Goal: Information Seeking & Learning: Find contact information

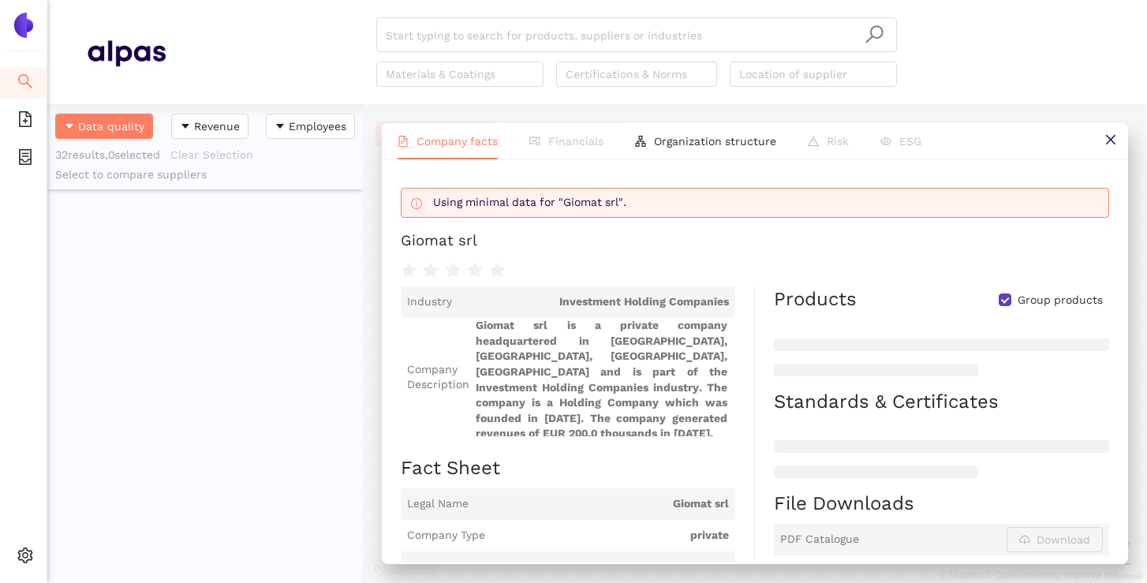
scroll to position [140, 0]
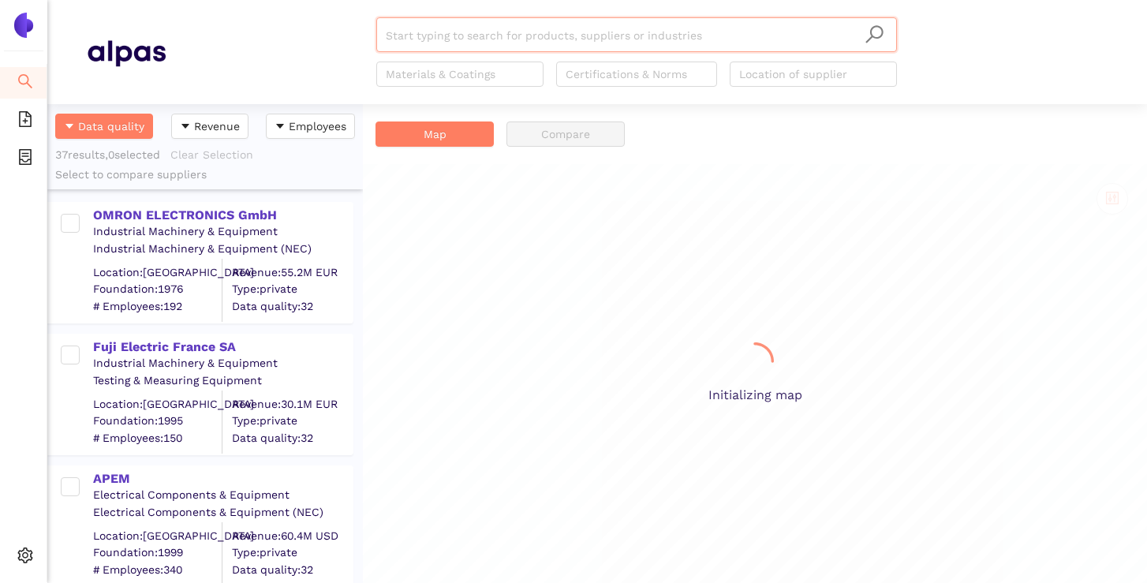
scroll to position [479, 316]
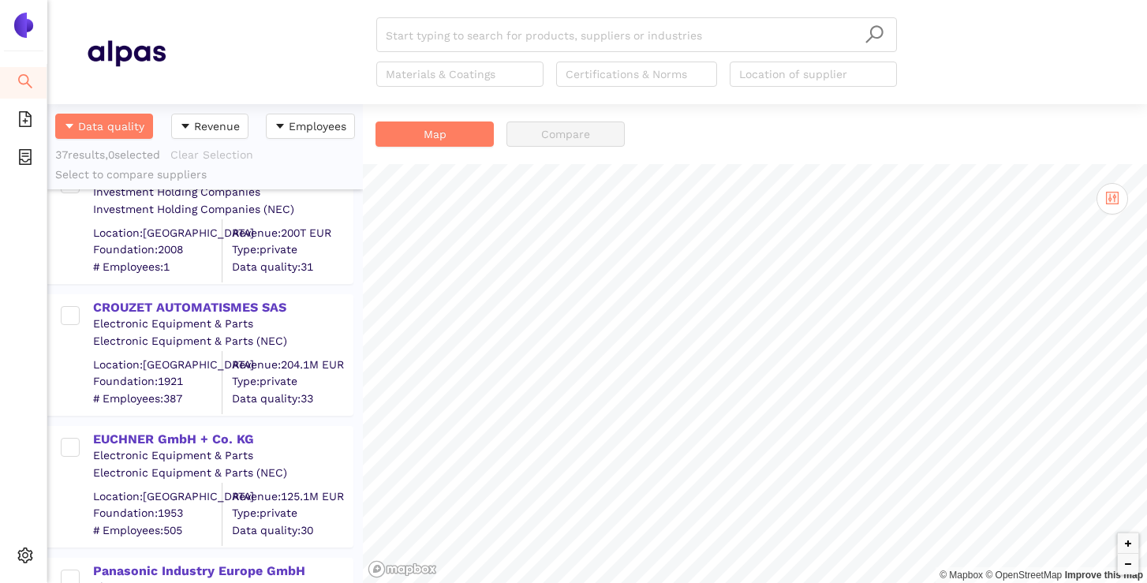
scroll to position [3919, 0]
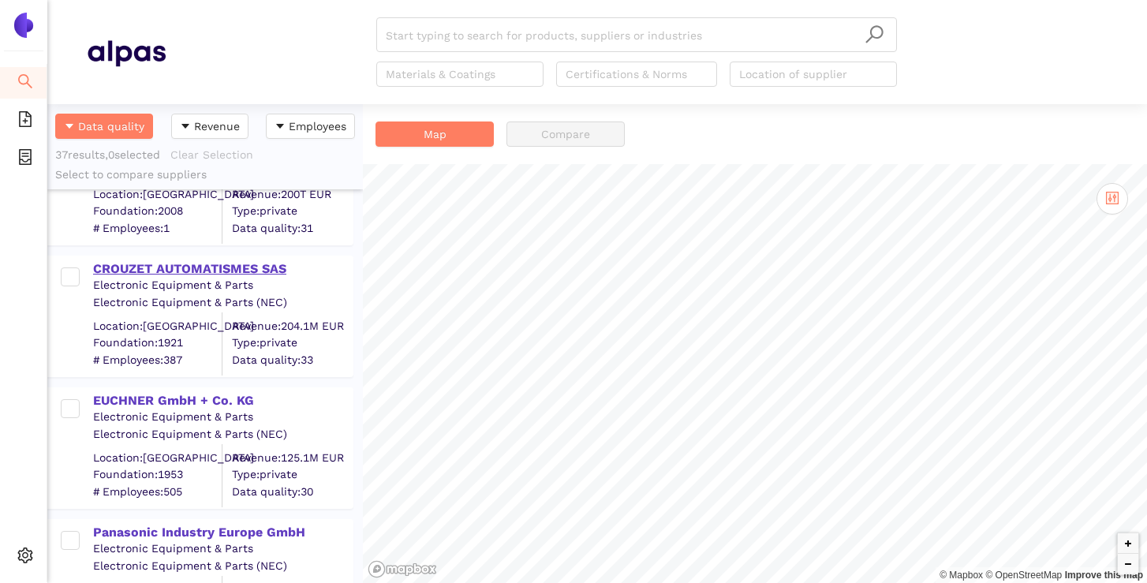
click at [264, 268] on div "CROUZET AUTOMATISMES SAS" at bounding box center [222, 268] width 259 height 17
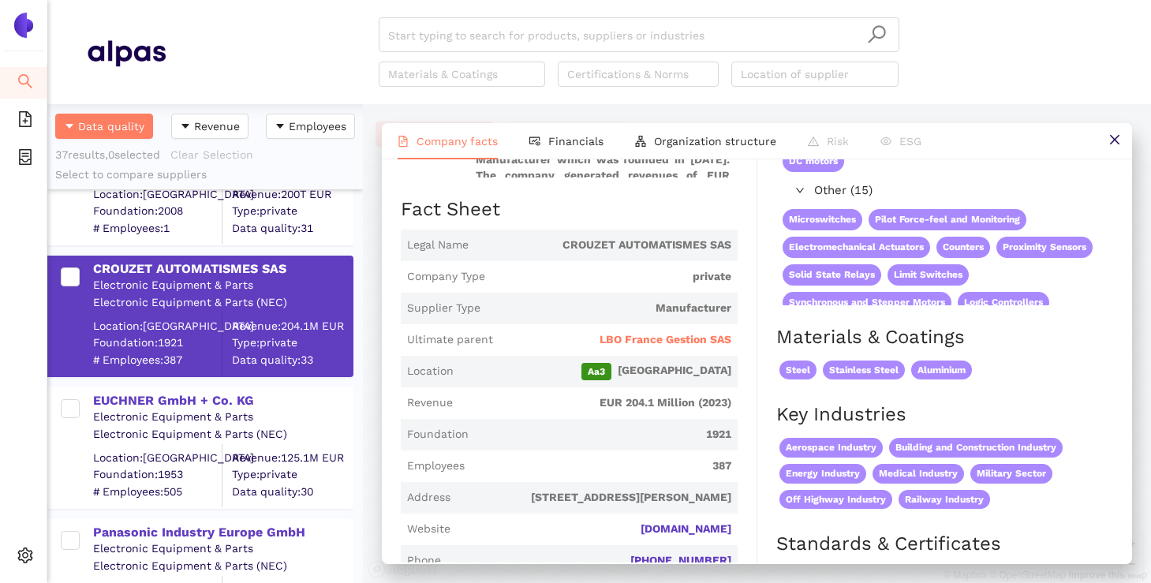
scroll to position [118, 0]
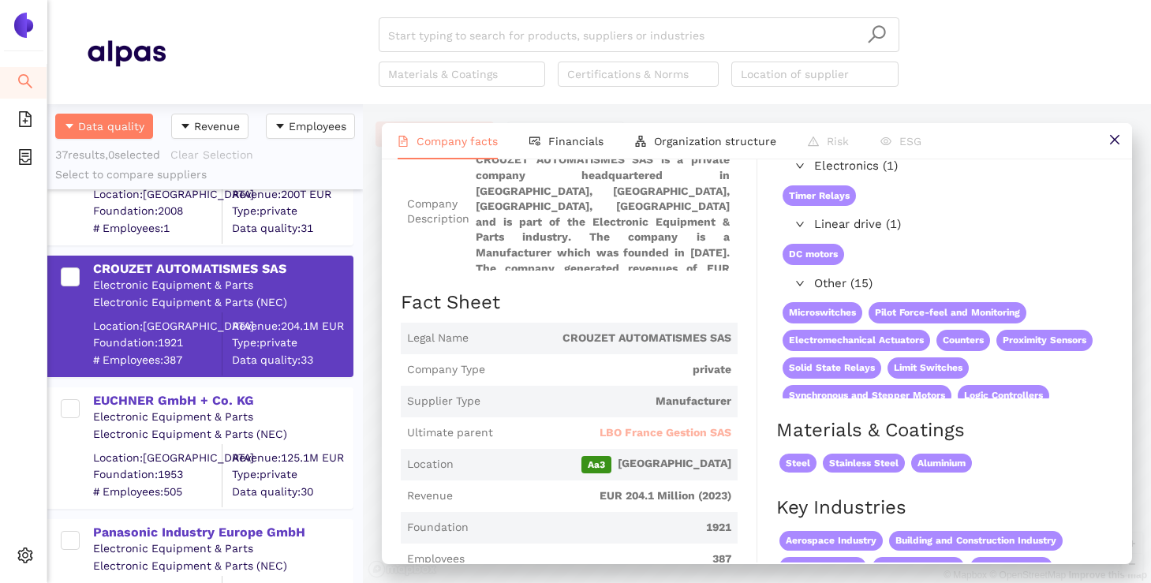
click at [653, 425] on span "LBO France Gestion SAS" at bounding box center [666, 433] width 132 height 16
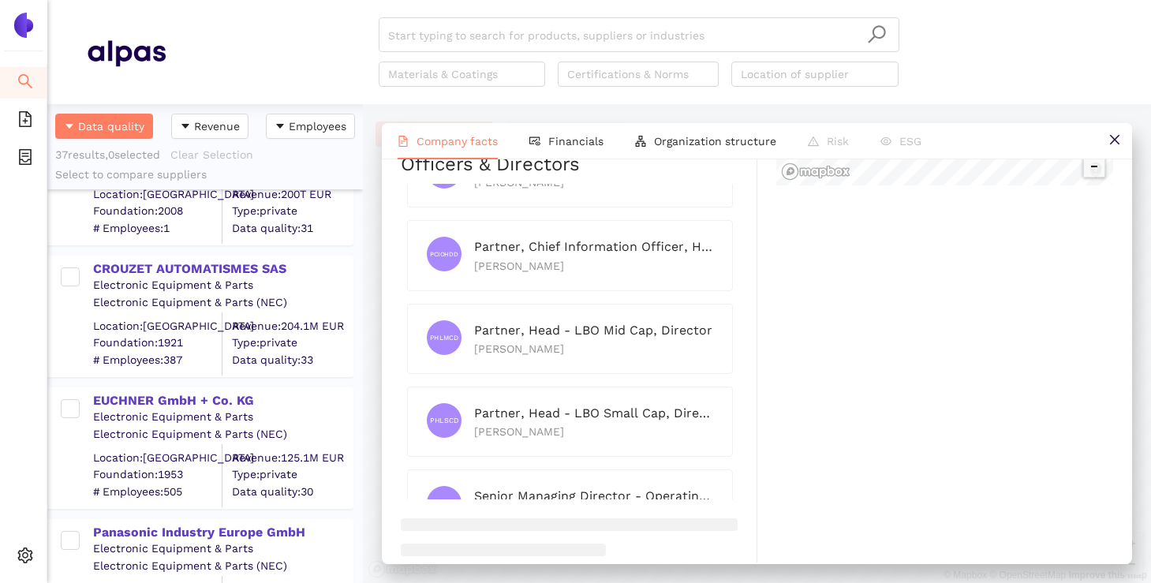
scroll to position [1854, 0]
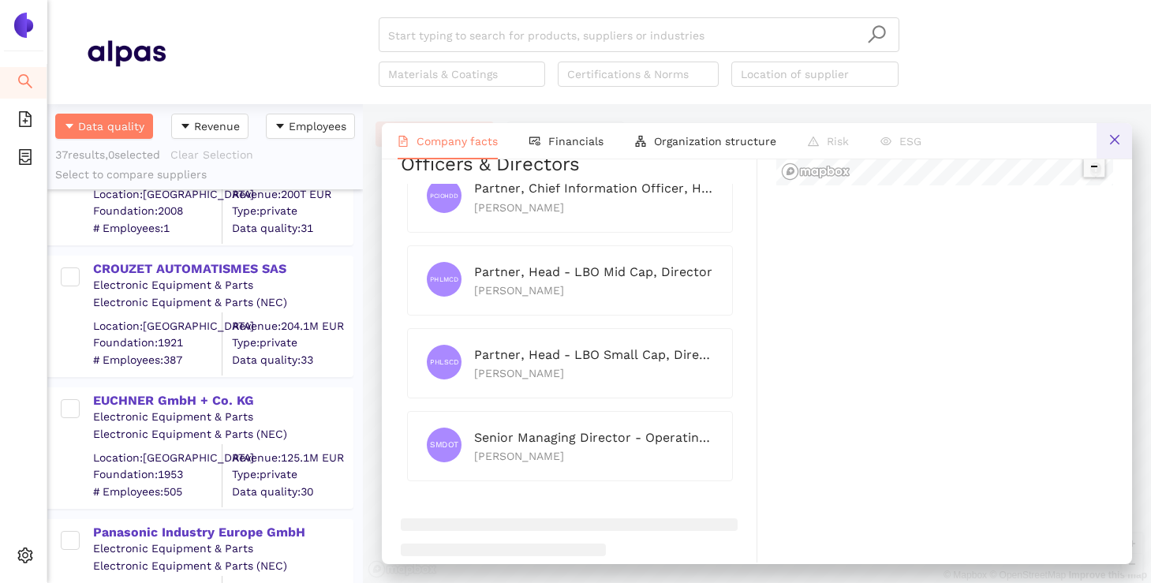
click at [1126, 140] on button at bounding box center [1115, 141] width 36 height 36
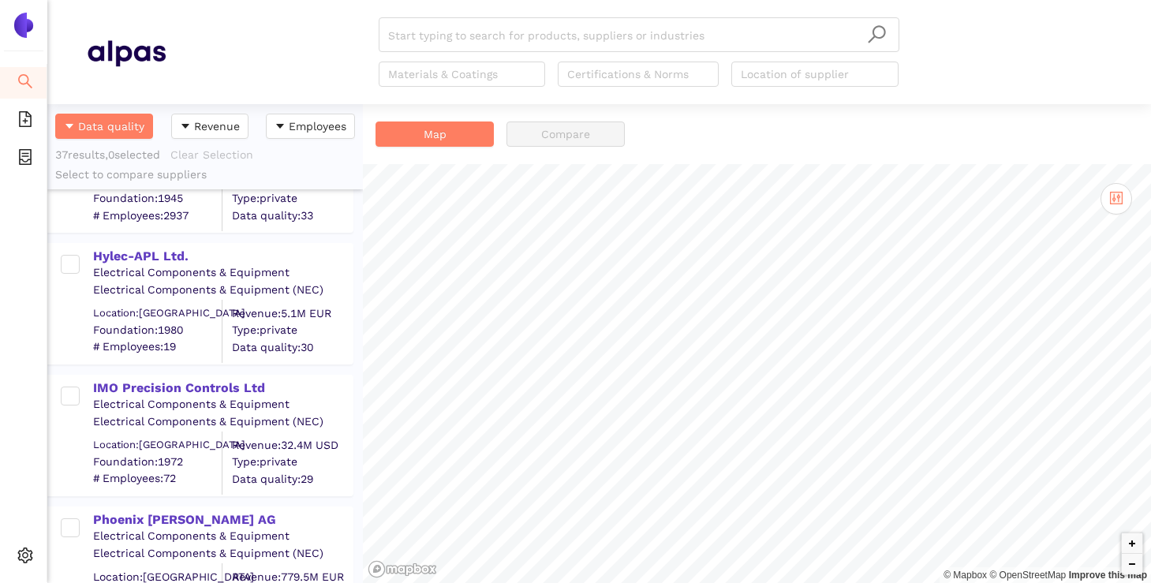
scroll to position [2090, 0]
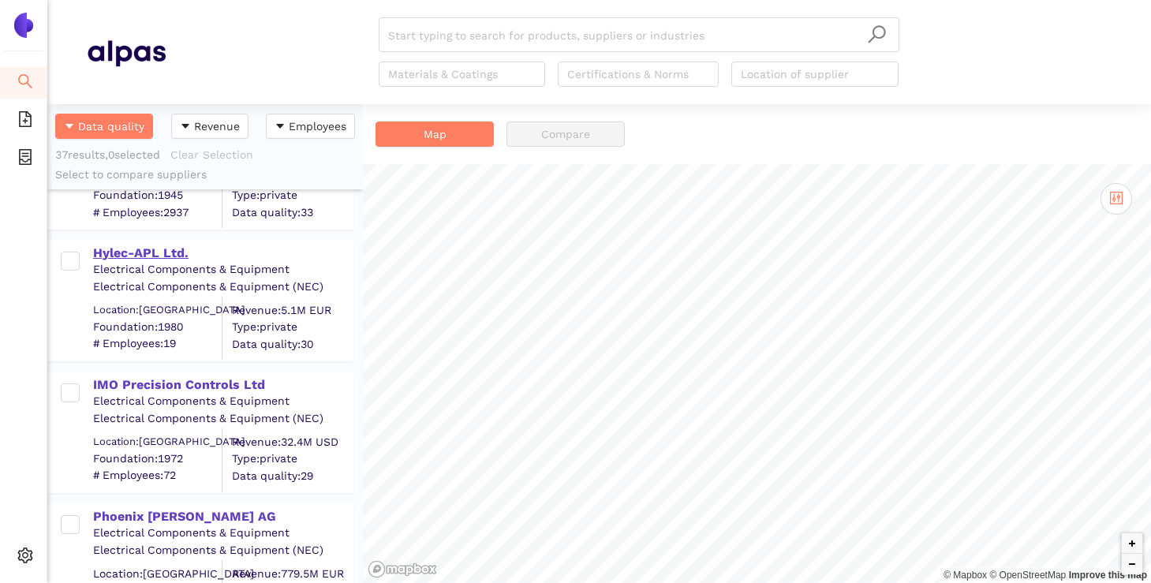
click at [172, 249] on div "Hylec-APL Ltd." at bounding box center [222, 253] width 259 height 17
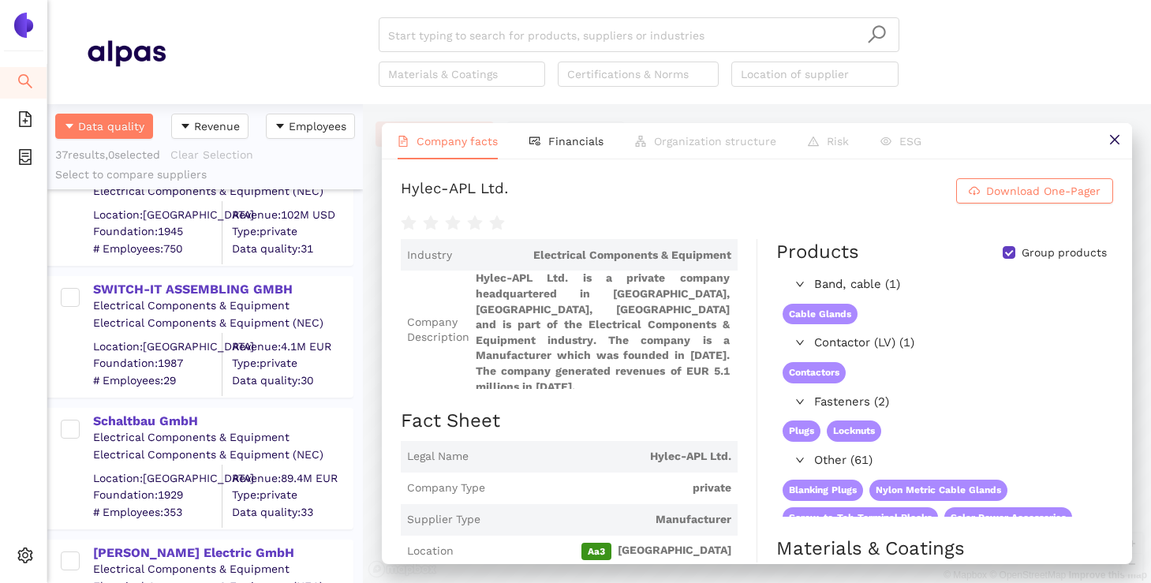
scroll to position [991, 0]
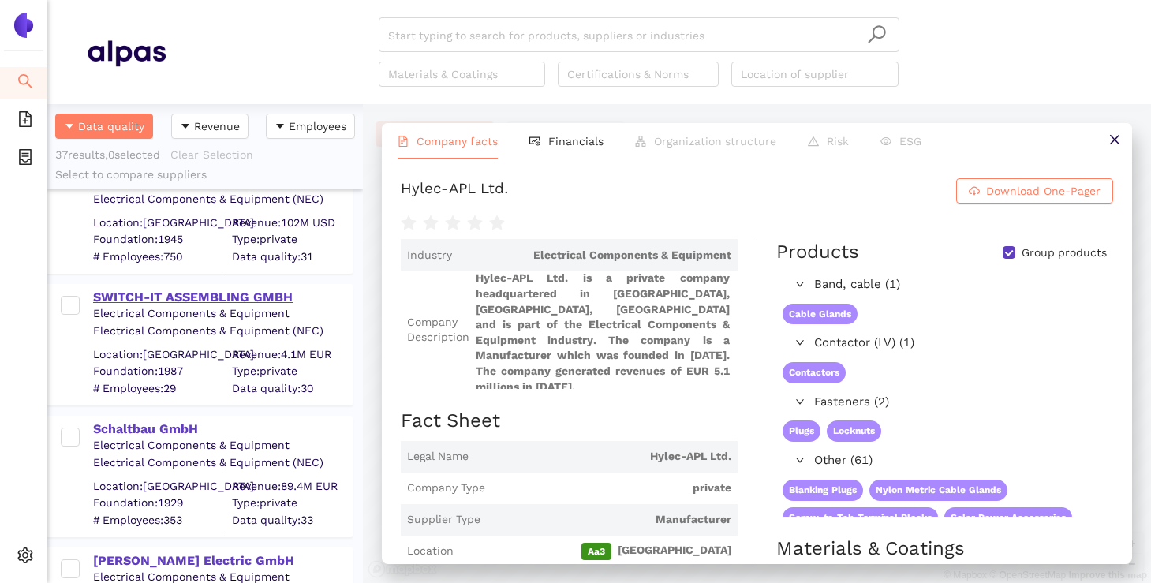
click at [248, 290] on div "SWITCH-IT ASSEMBLING GMBH" at bounding box center [222, 297] width 259 height 17
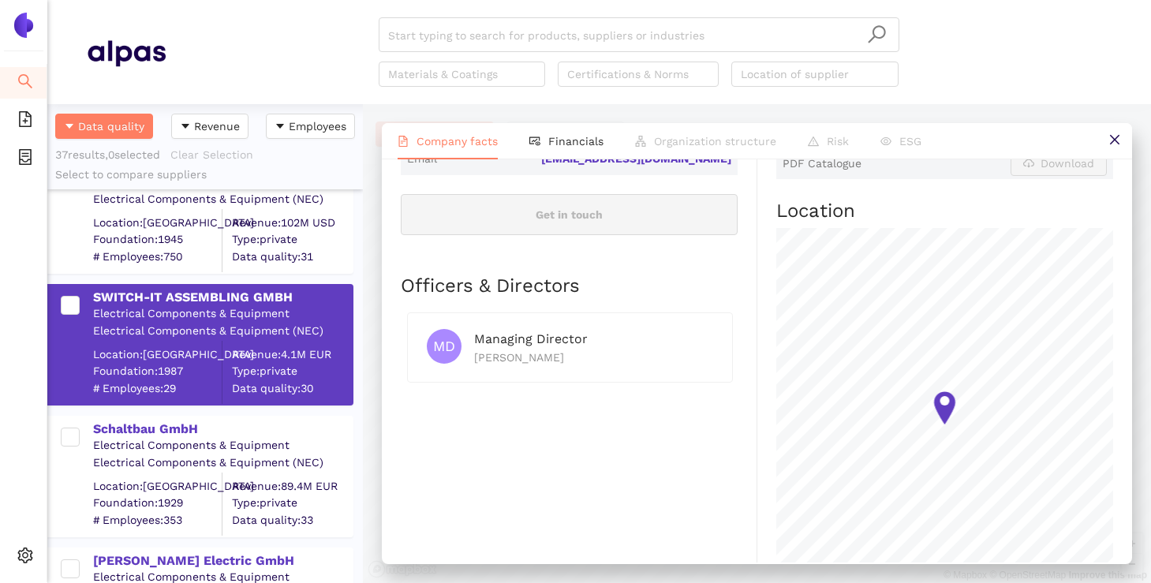
scroll to position [640, 0]
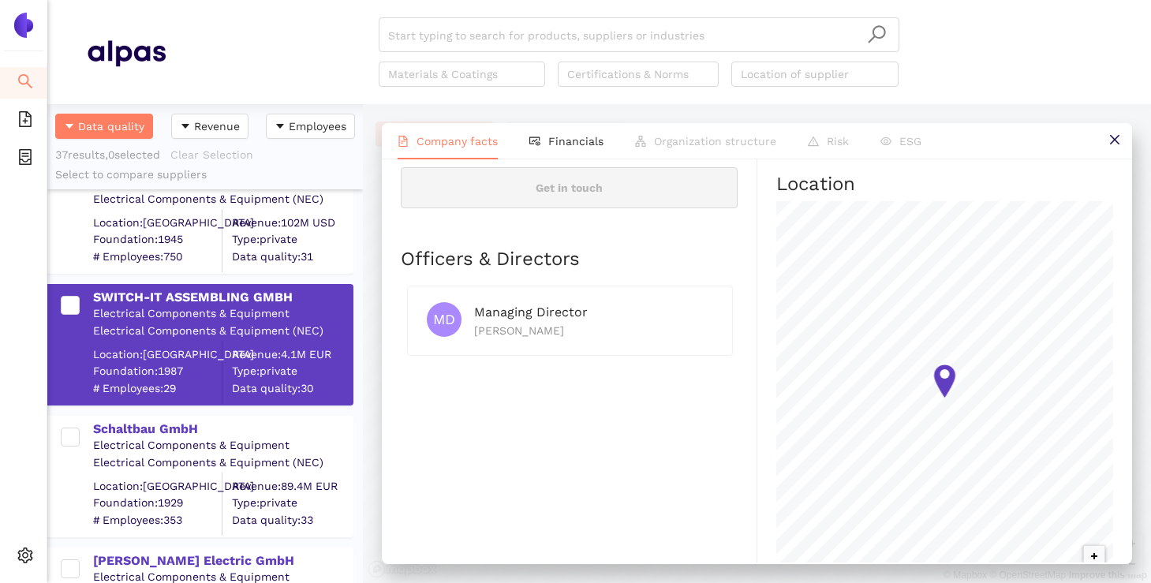
drag, startPoint x: 570, startPoint y: 320, endPoint x: 474, endPoint y: 320, distance: 95.5
click at [474, 322] on div "[PERSON_NAME]" at bounding box center [593, 330] width 239 height 17
copy div "[PERSON_NAME]"
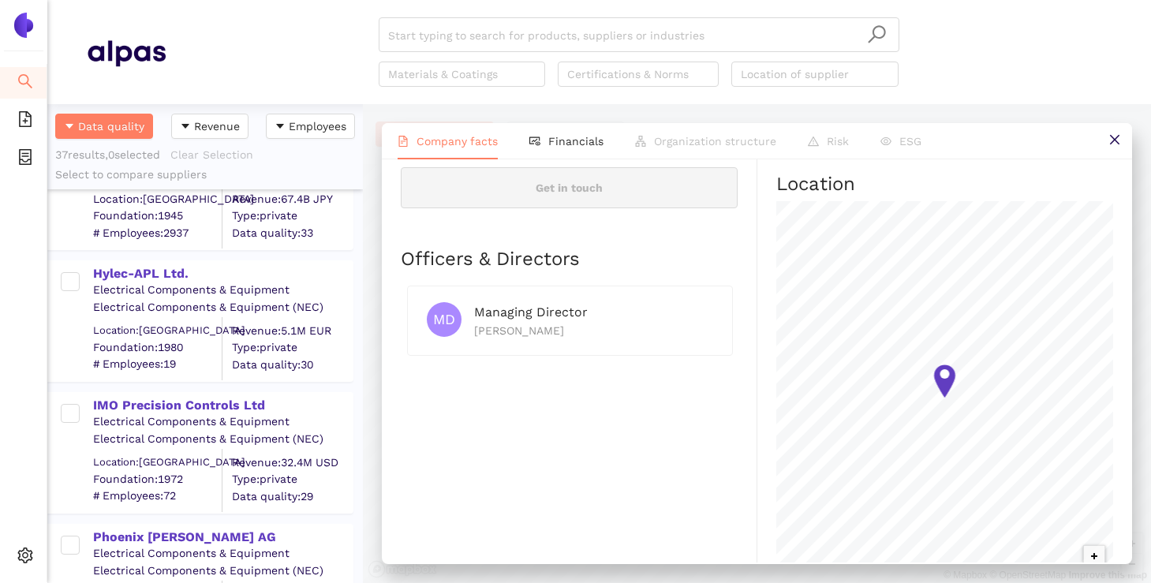
scroll to position [2068, 0]
click at [155, 279] on div "Hylec-APL Ltd." at bounding box center [222, 274] width 259 height 17
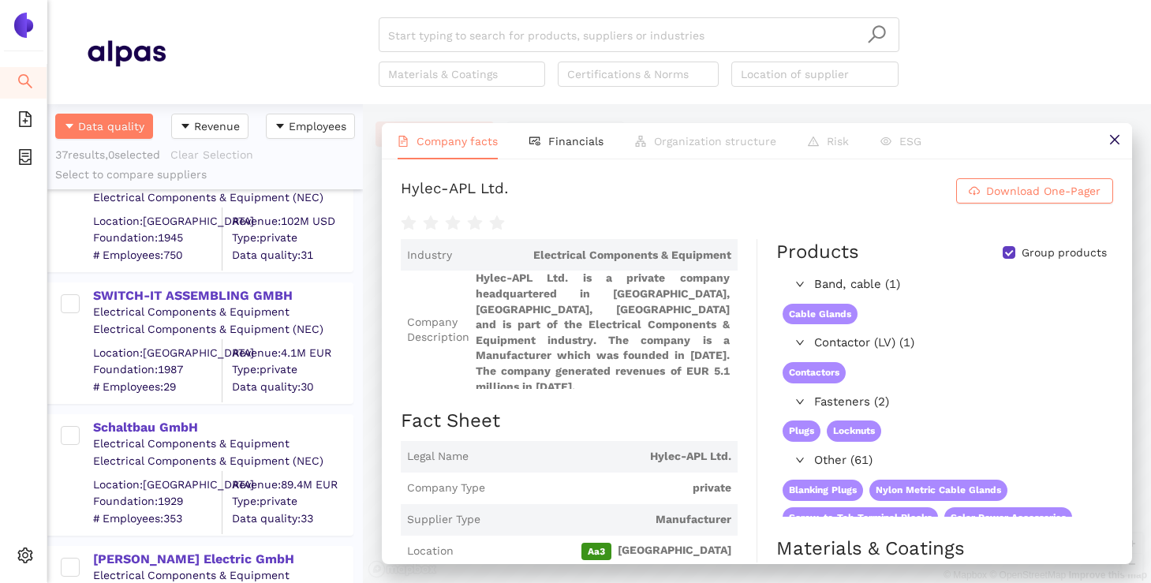
scroll to position [986, 0]
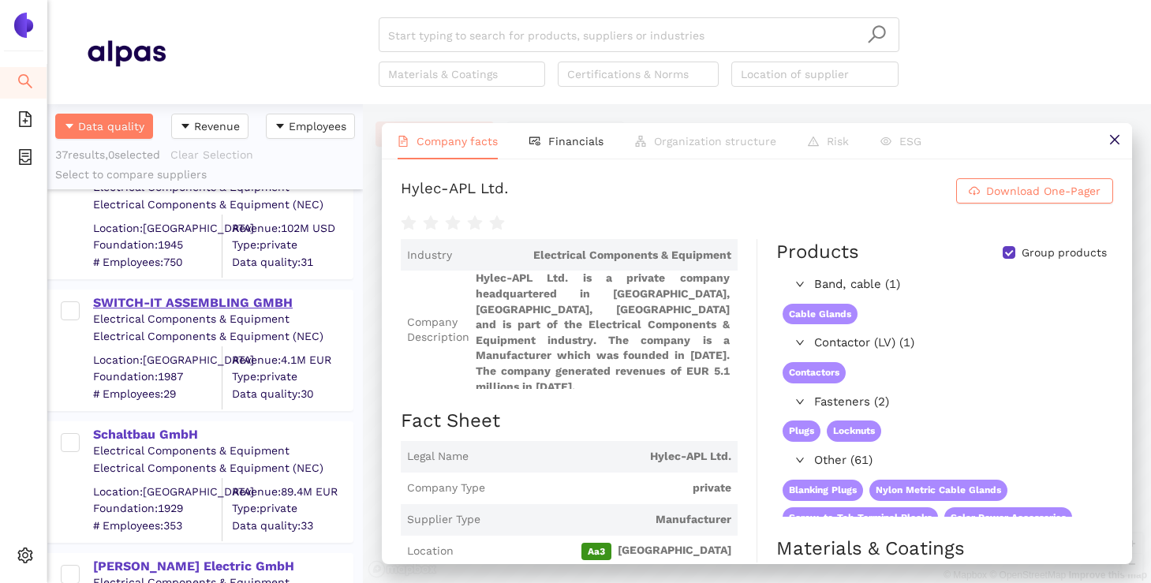
click at [223, 298] on div "SWITCH-IT ASSEMBLING GMBH" at bounding box center [222, 302] width 259 height 17
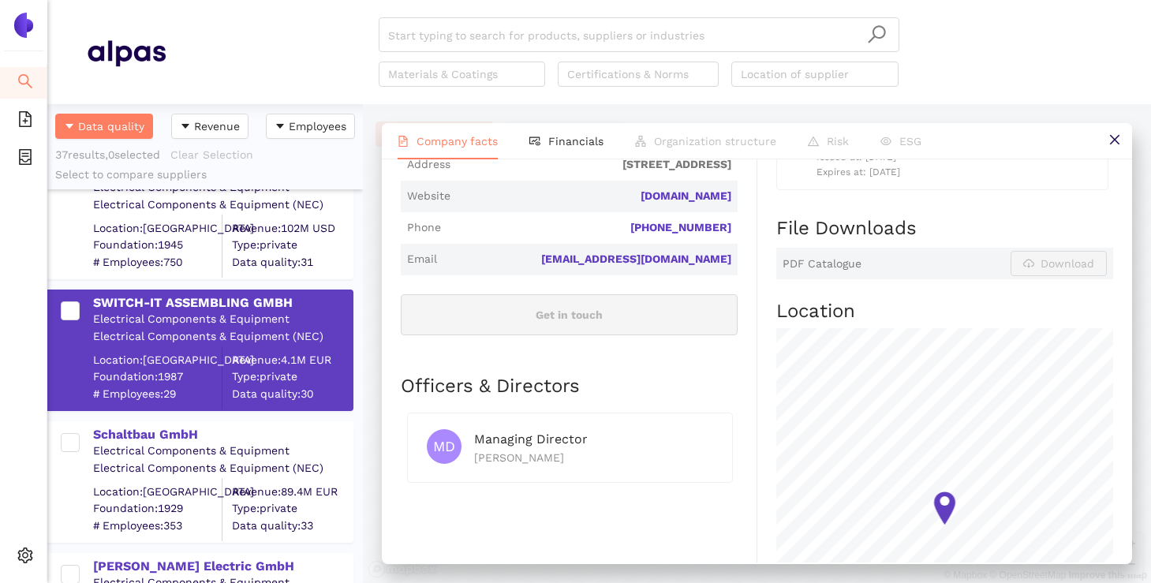
scroll to position [522, 0]
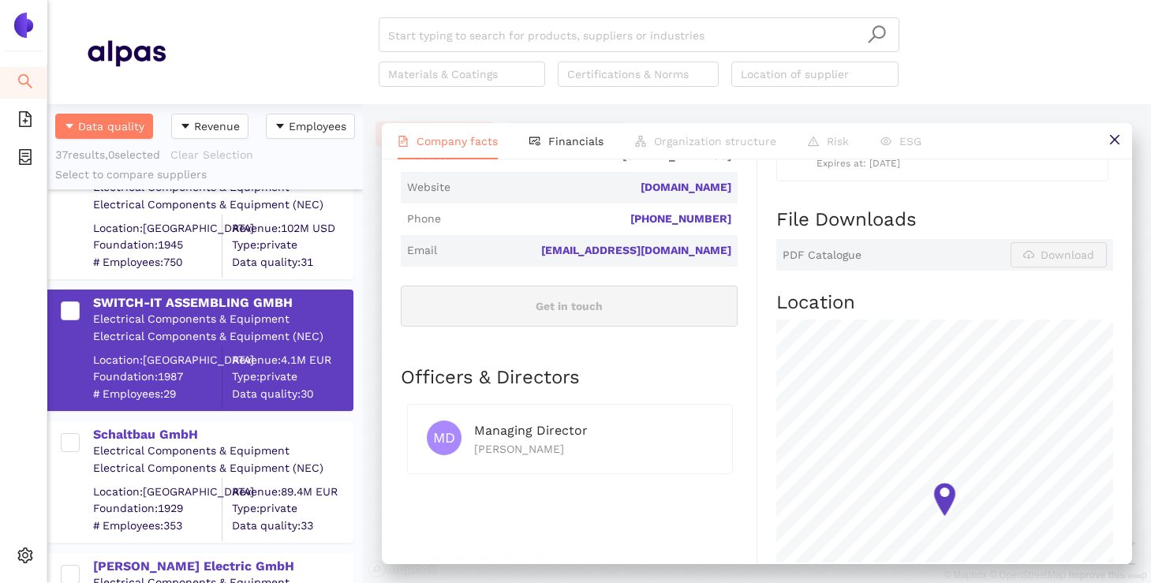
drag, startPoint x: 573, startPoint y: 439, endPoint x: 475, endPoint y: 442, distance: 97.9
click at [475, 442] on div "[PERSON_NAME]" at bounding box center [593, 448] width 239 height 17
copy div "[PERSON_NAME]"
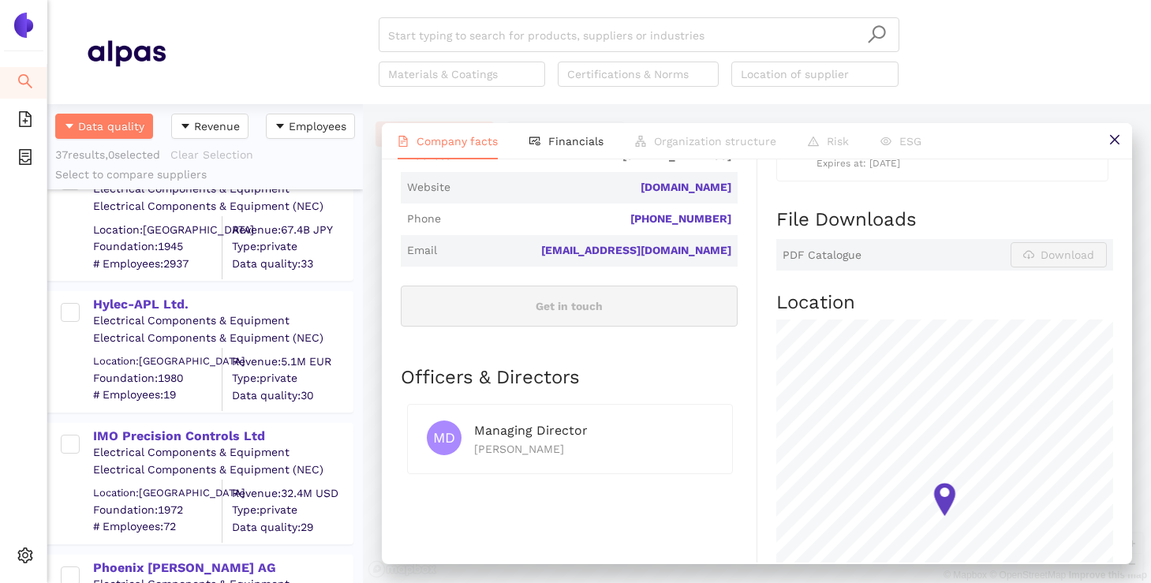
scroll to position [2053, 0]
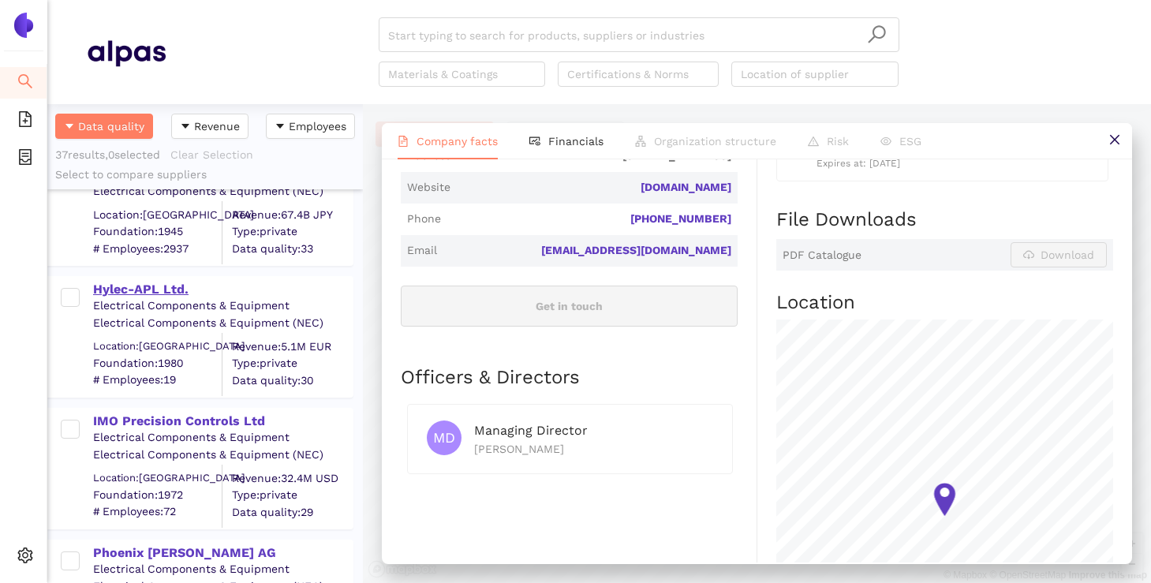
click at [170, 290] on div "Hylec-APL Ltd." at bounding box center [222, 289] width 259 height 17
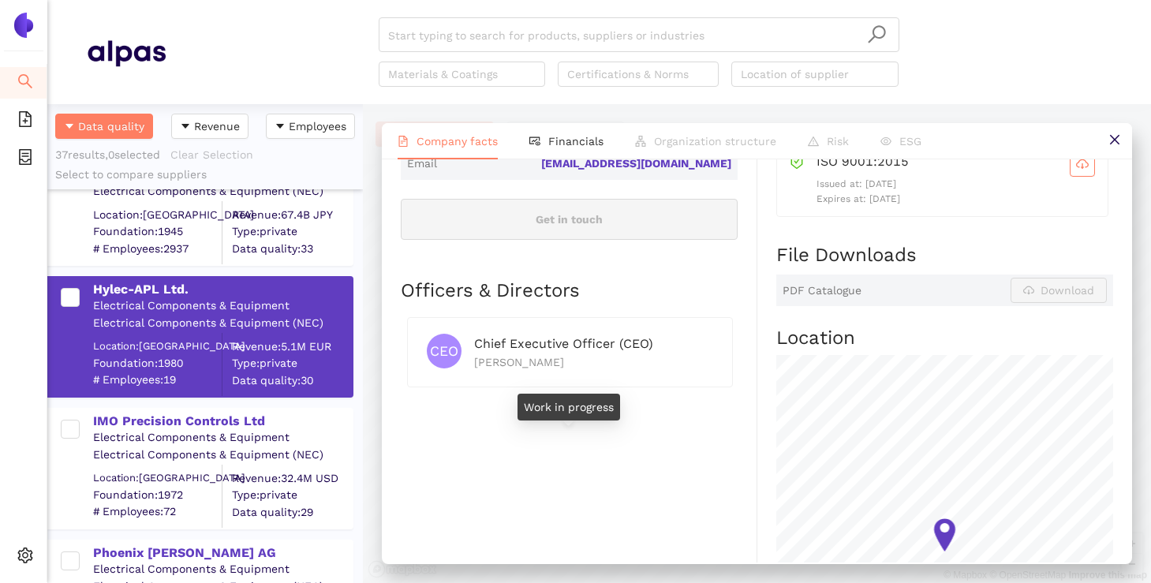
scroll to position [610, 0]
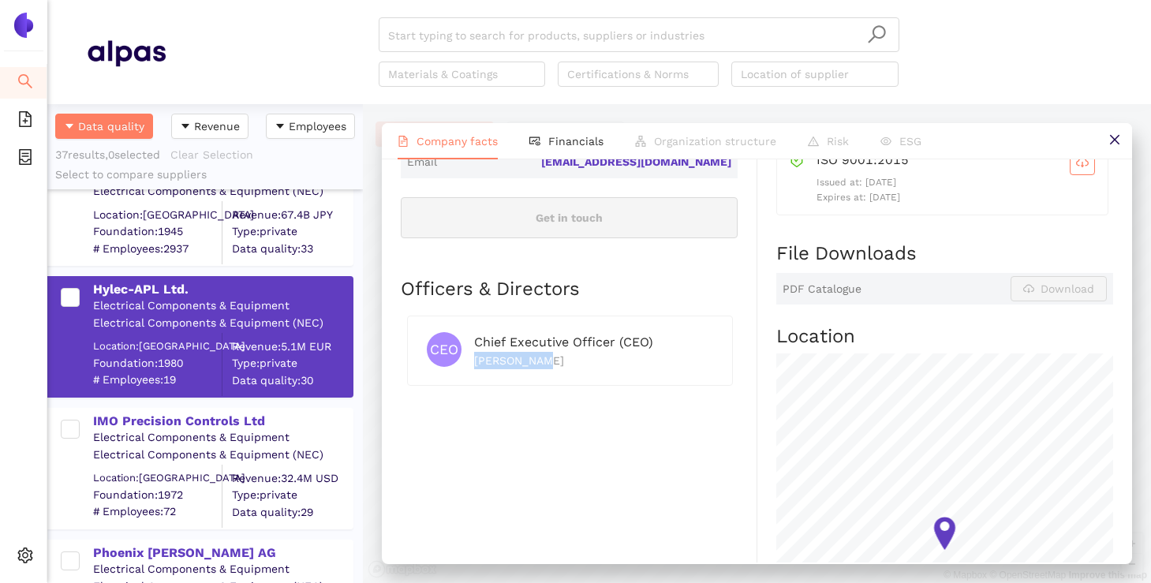
drag, startPoint x: 544, startPoint y: 354, endPoint x: 477, endPoint y: 354, distance: 66.3
click at [477, 354] on div "[PERSON_NAME]" at bounding box center [593, 360] width 239 height 17
copy div "[PERSON_NAME]"
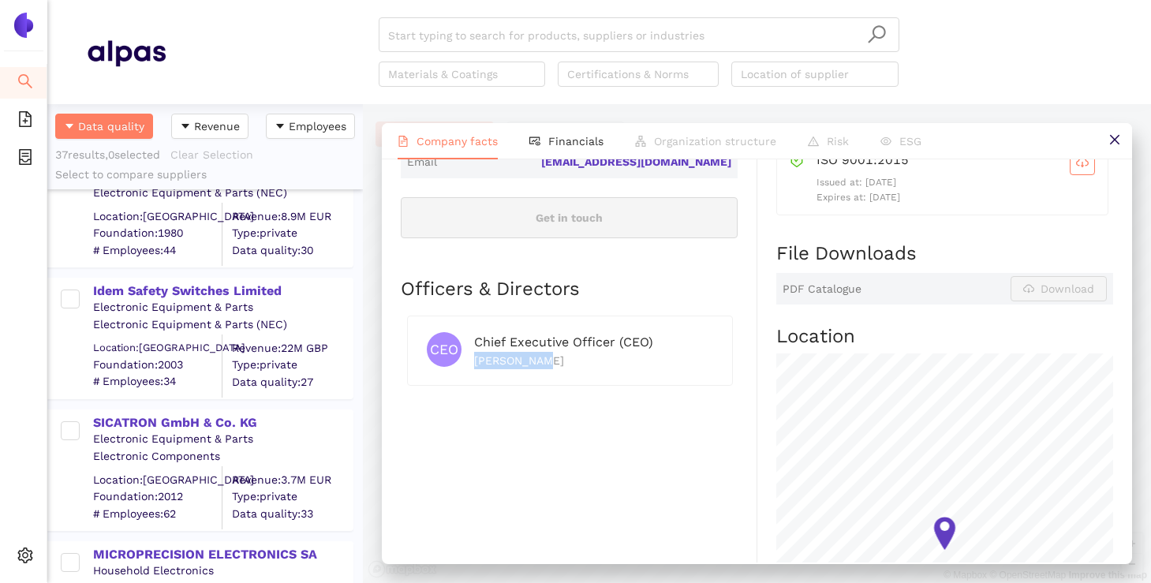
scroll to position [4503, 0]
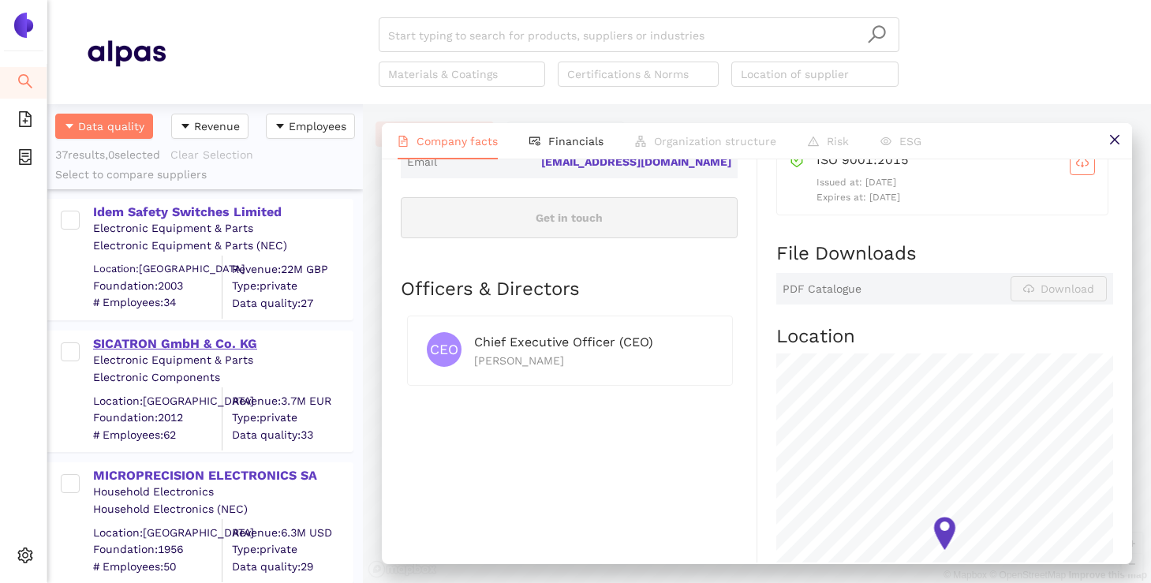
click at [211, 336] on div "SICATRON GmbH & Co. KG" at bounding box center [222, 343] width 259 height 17
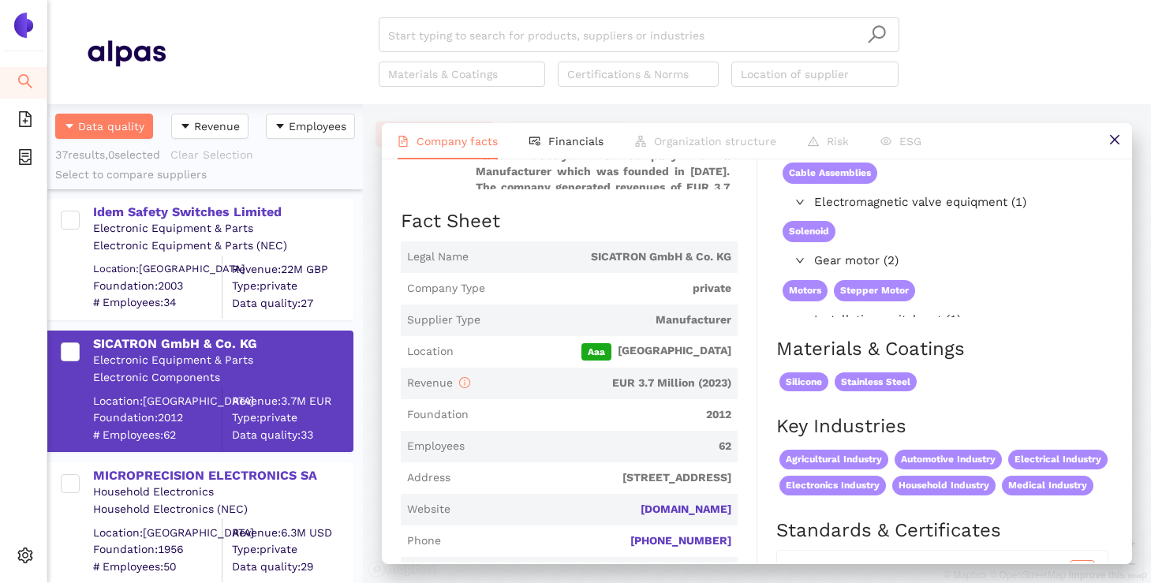
scroll to position [0, 0]
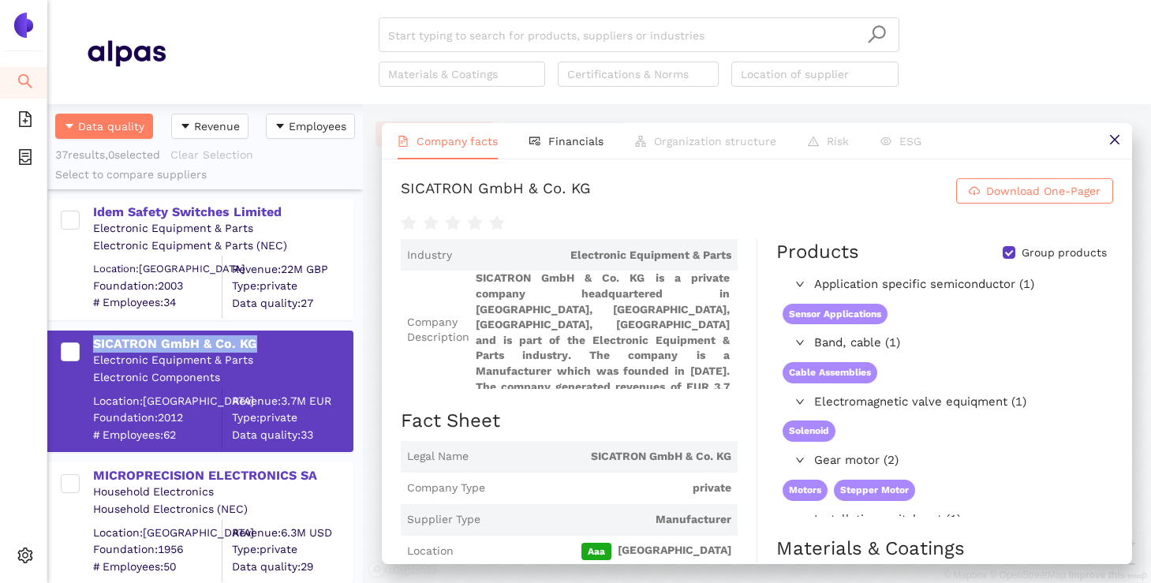
drag, startPoint x: 258, startPoint y: 343, endPoint x: 85, endPoint y: 335, distance: 173.0
click at [85, 335] on div "SICATRON GmbH & Co. KG Electronic Equipment & Parts Electronic Components Locat…" at bounding box center [208, 391] width 287 height 118
copy div "SICATRON GmbH & Co. KG"
click at [272, 481] on div "MICROPRECISION ELECTRONICS SA" at bounding box center [222, 475] width 259 height 17
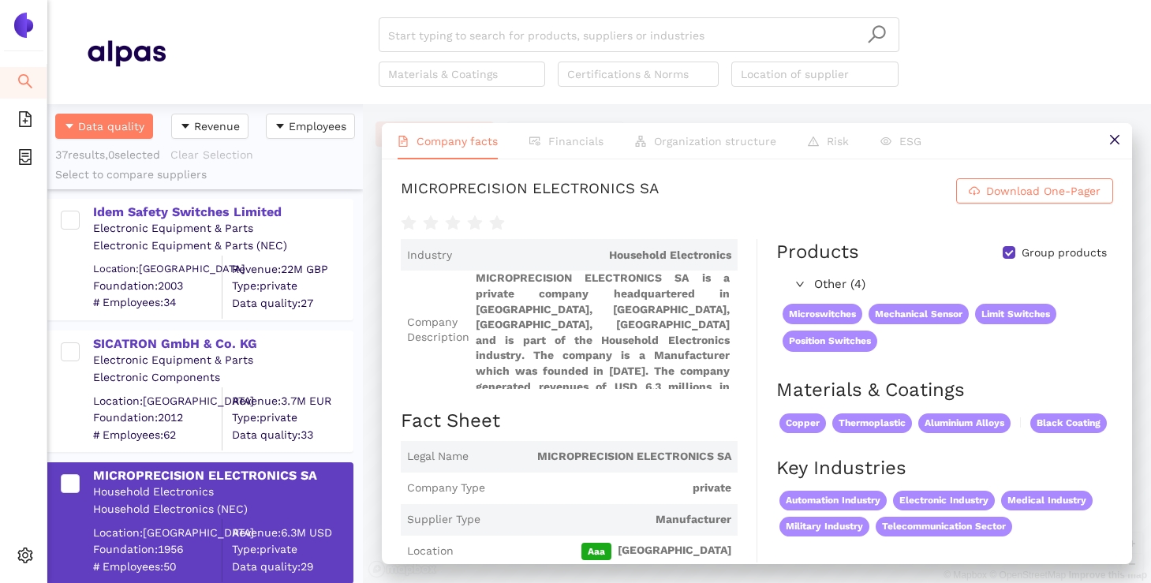
drag, startPoint x: 603, startPoint y: 253, endPoint x: 661, endPoint y: 253, distance: 58.4
click at [623, 253] on span "Household Electronics" at bounding box center [595, 256] width 273 height 16
click at [718, 223] on div at bounding box center [757, 222] width 713 height 22
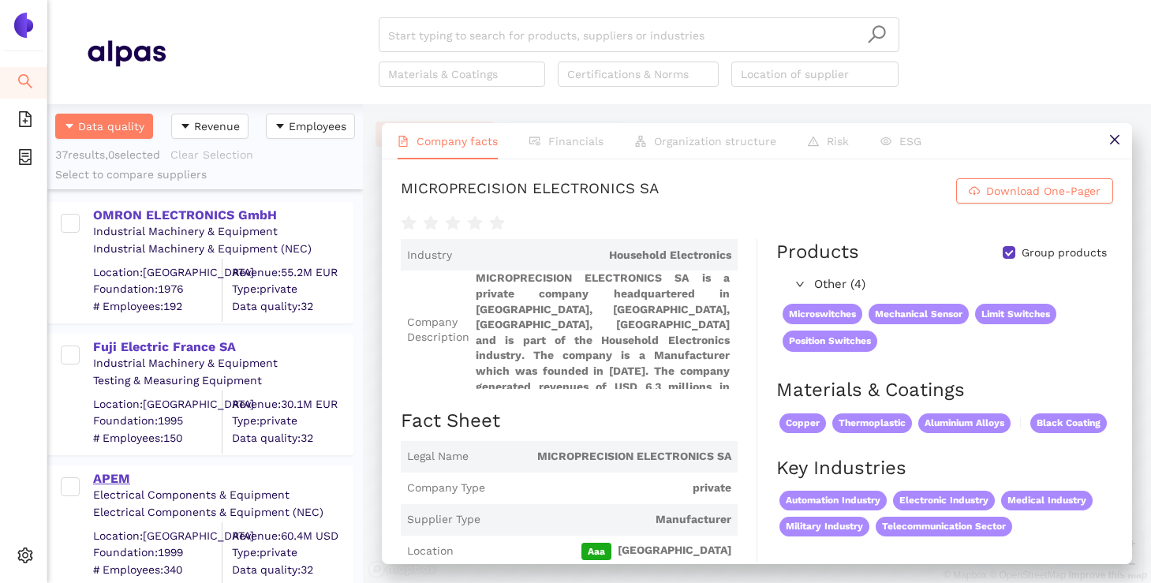
click at [118, 477] on div "APEM" at bounding box center [222, 478] width 259 height 17
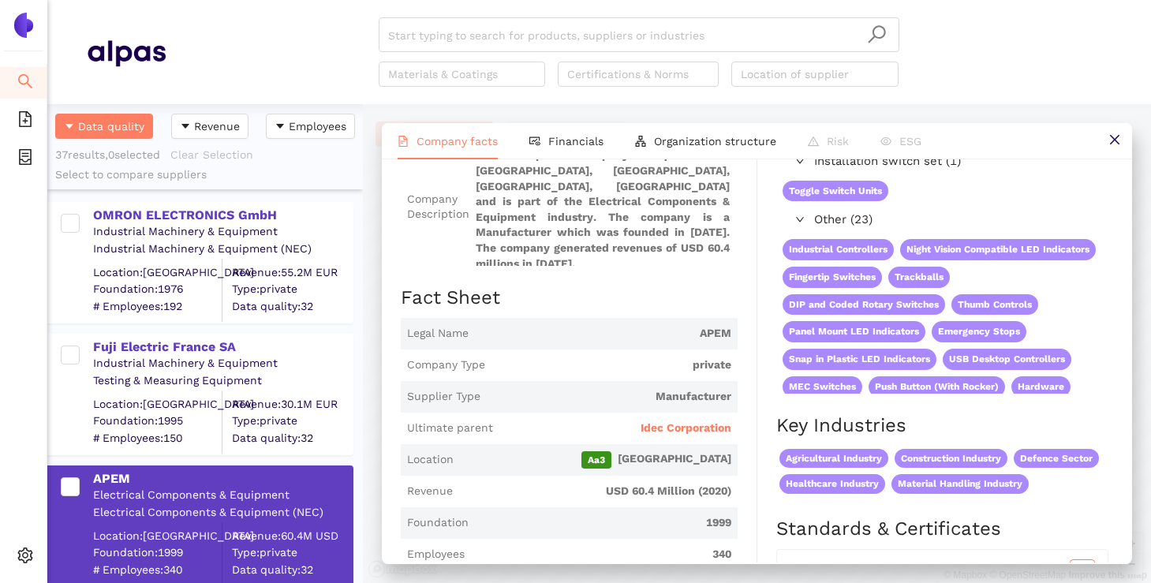
scroll to position [125, 0]
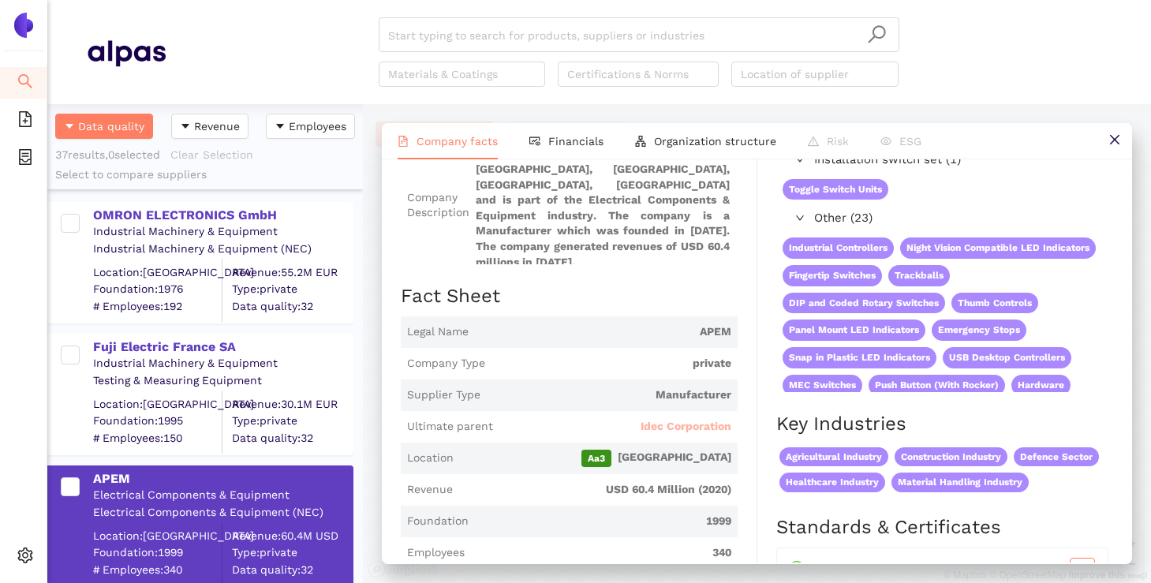
click at [701, 421] on span "Idec Corporation" at bounding box center [686, 427] width 91 height 16
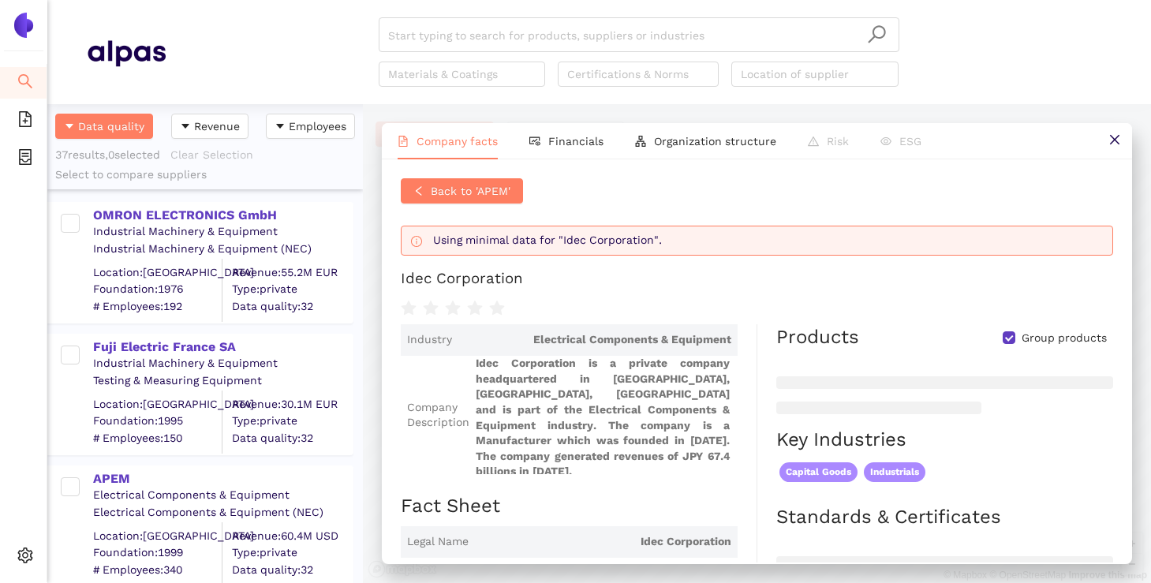
scroll to position [0, 0]
click at [515, 202] on button "Back to 'APEM'" at bounding box center [462, 190] width 122 height 25
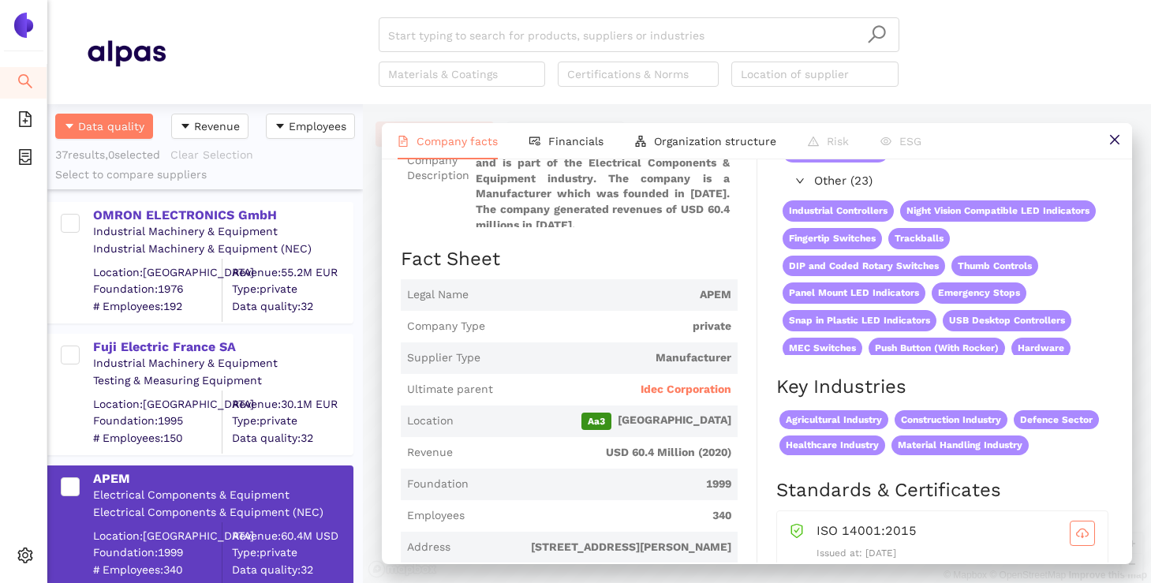
scroll to position [148, 0]
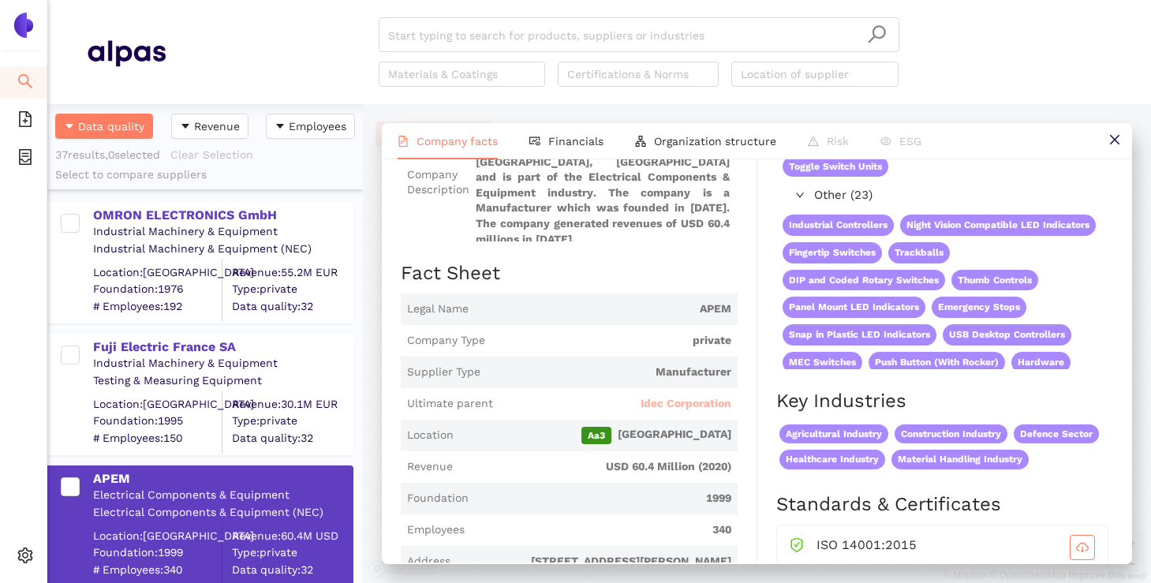
click at [693, 396] on span "Idec Corporation" at bounding box center [686, 404] width 91 height 16
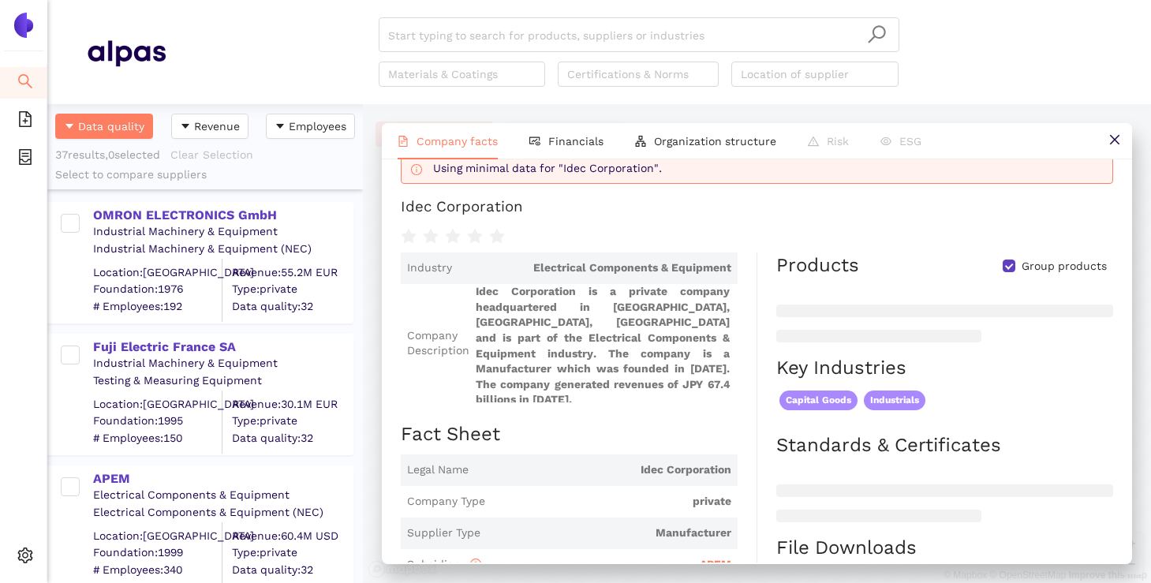
scroll to position [0, 0]
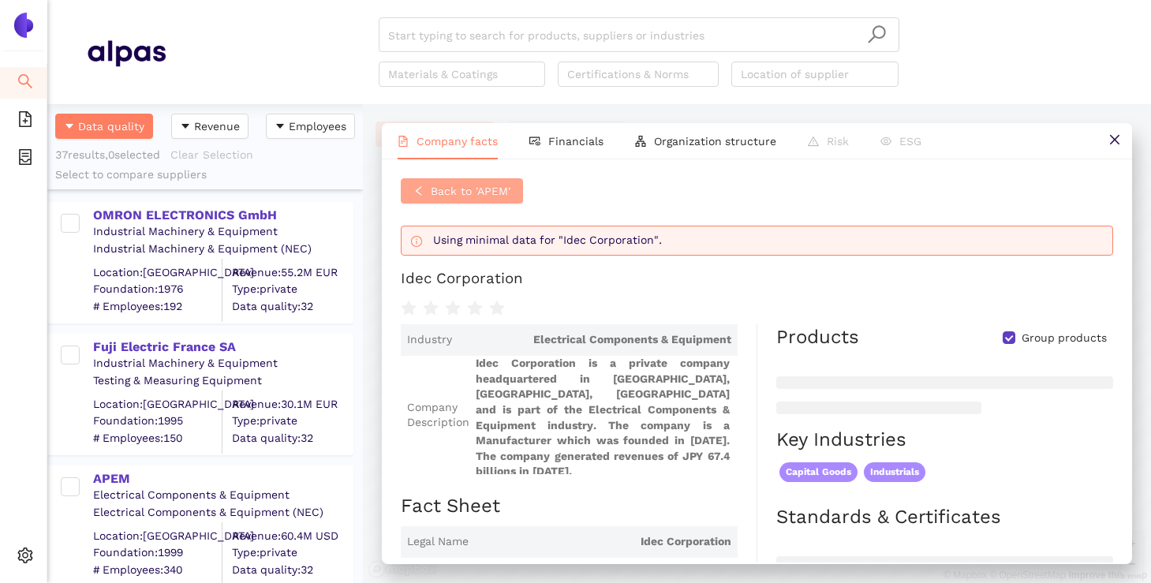
click at [473, 193] on span "Back to 'APEM'" at bounding box center [471, 190] width 80 height 17
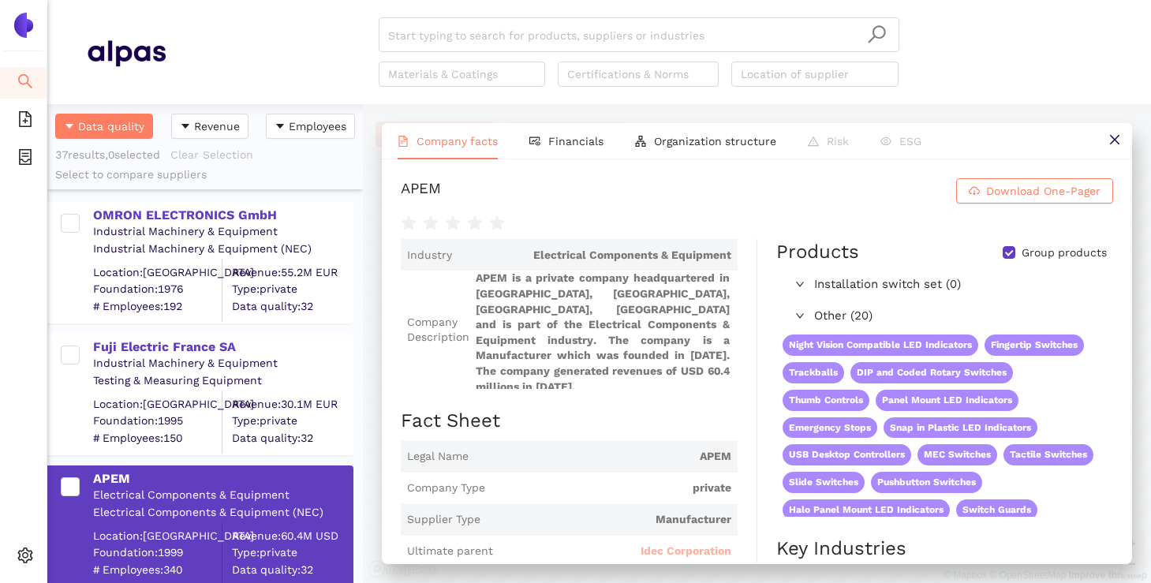
click at [694, 544] on span "Idec Corporation" at bounding box center [686, 552] width 91 height 16
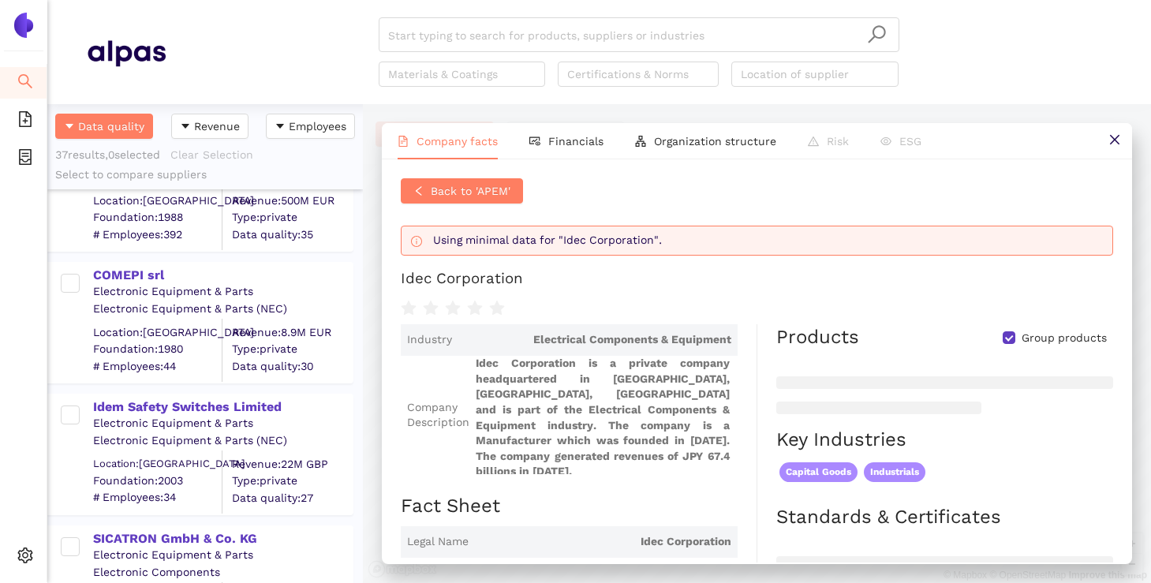
scroll to position [4345, 0]
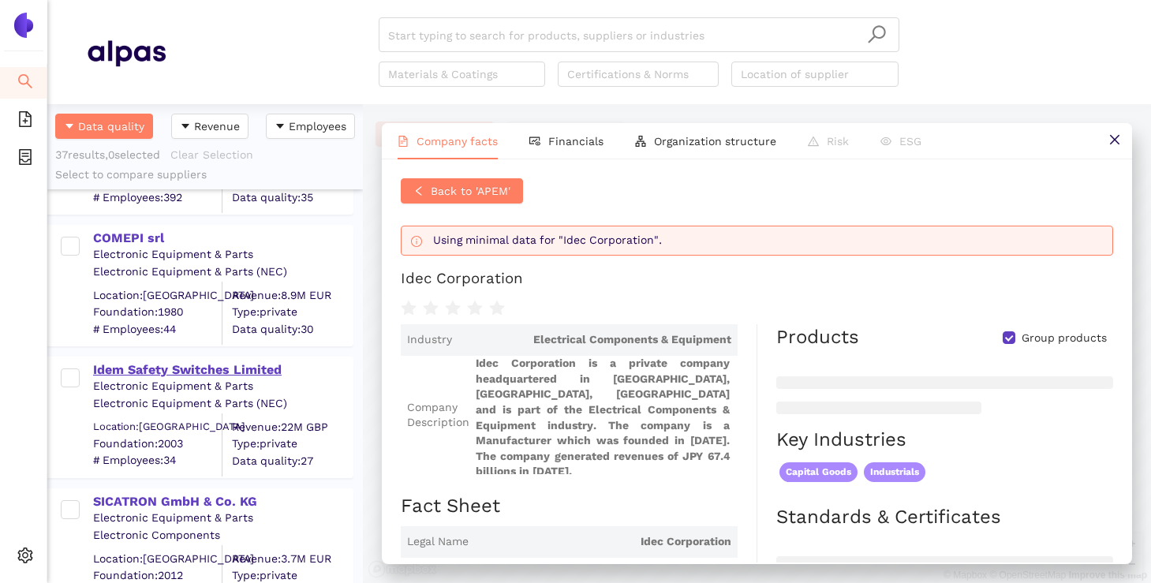
click at [241, 372] on div "Idem Safety Switches Limited" at bounding box center [222, 369] width 259 height 17
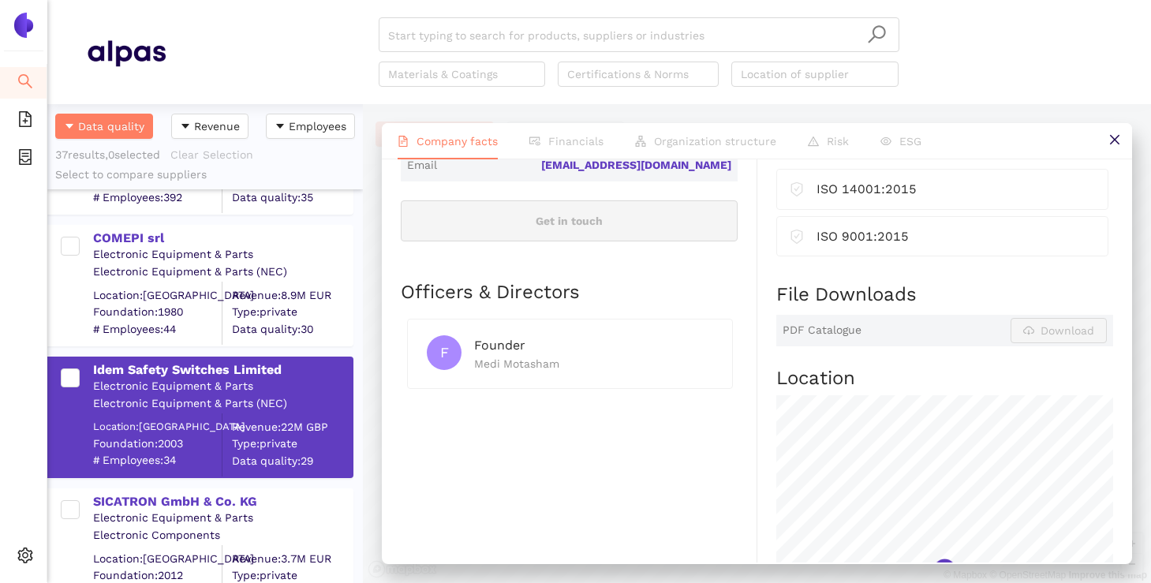
scroll to position [619, 0]
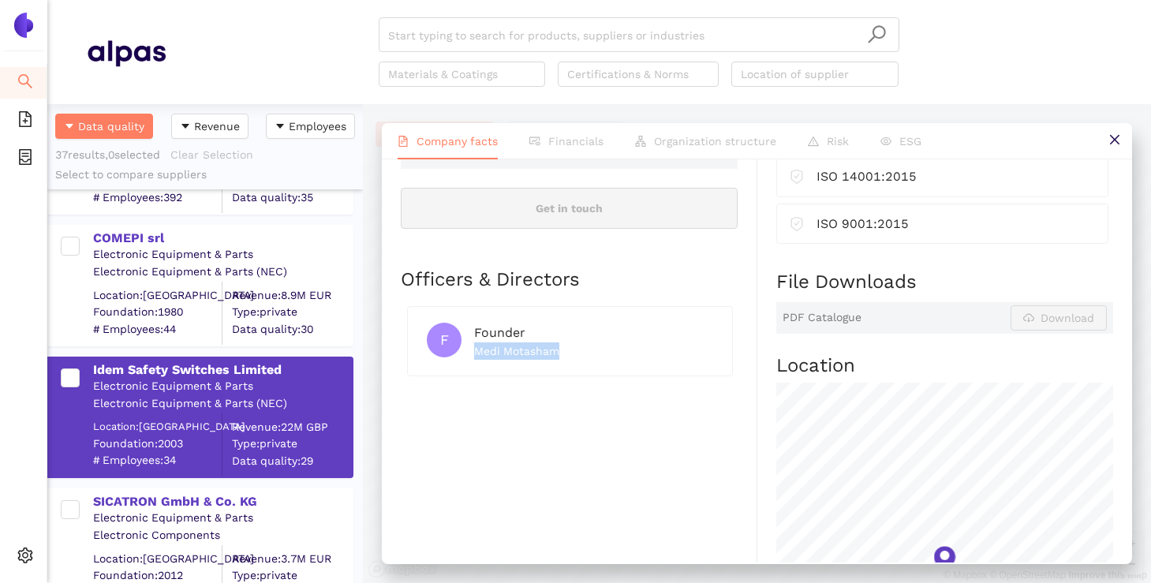
drag, startPoint x: 569, startPoint y: 359, endPoint x: 475, endPoint y: 355, distance: 94.0
click at [475, 355] on div "Medi Motasham" at bounding box center [593, 350] width 239 height 17
copy div "Medi Motasham"
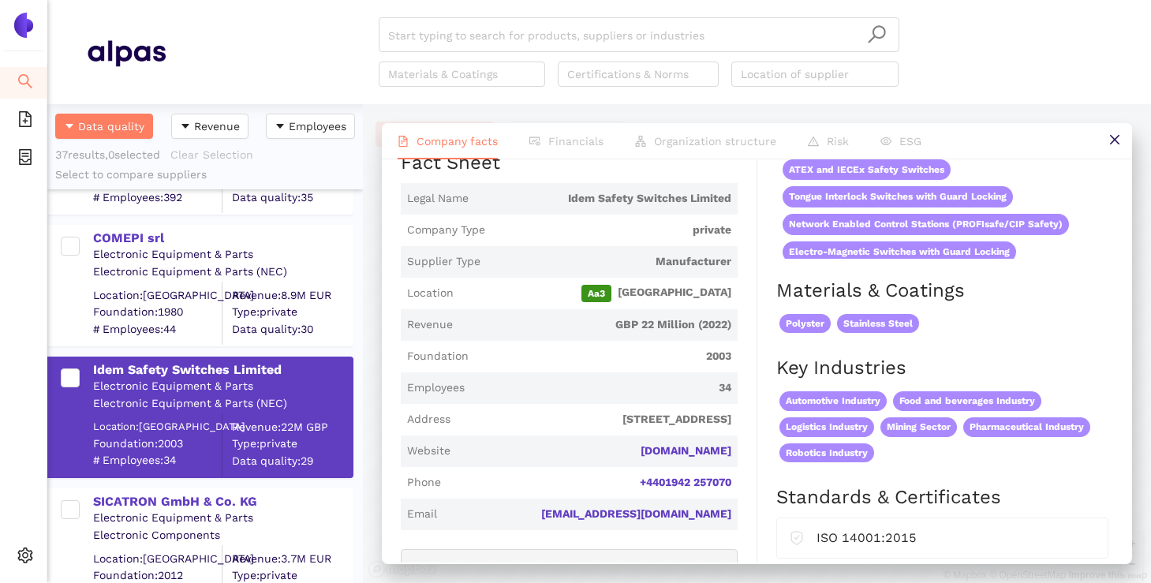
scroll to position [0, 0]
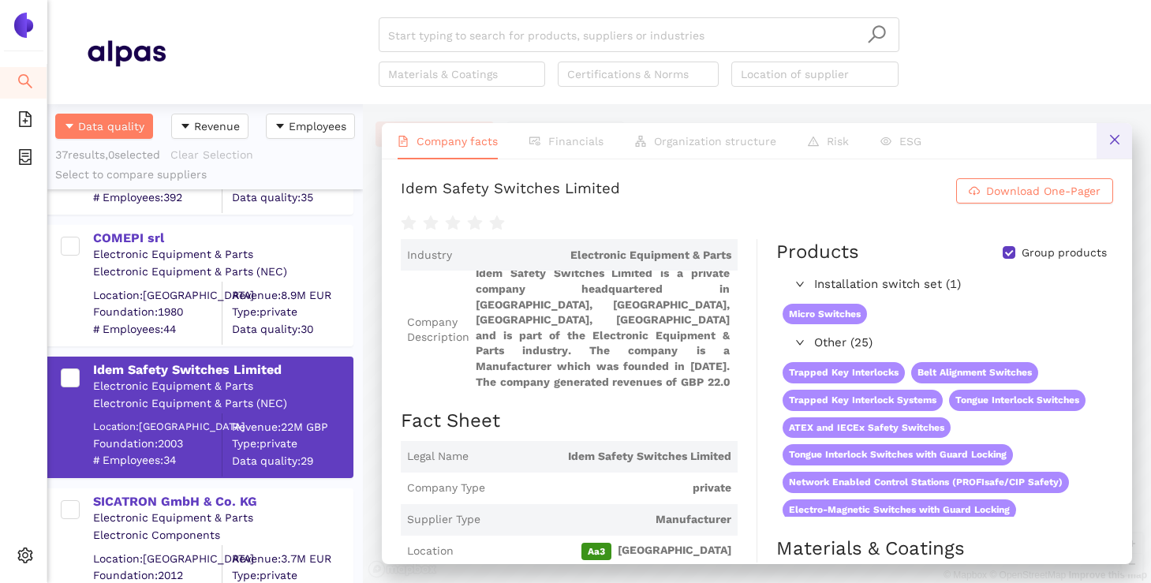
click at [1122, 138] on button at bounding box center [1115, 141] width 36 height 36
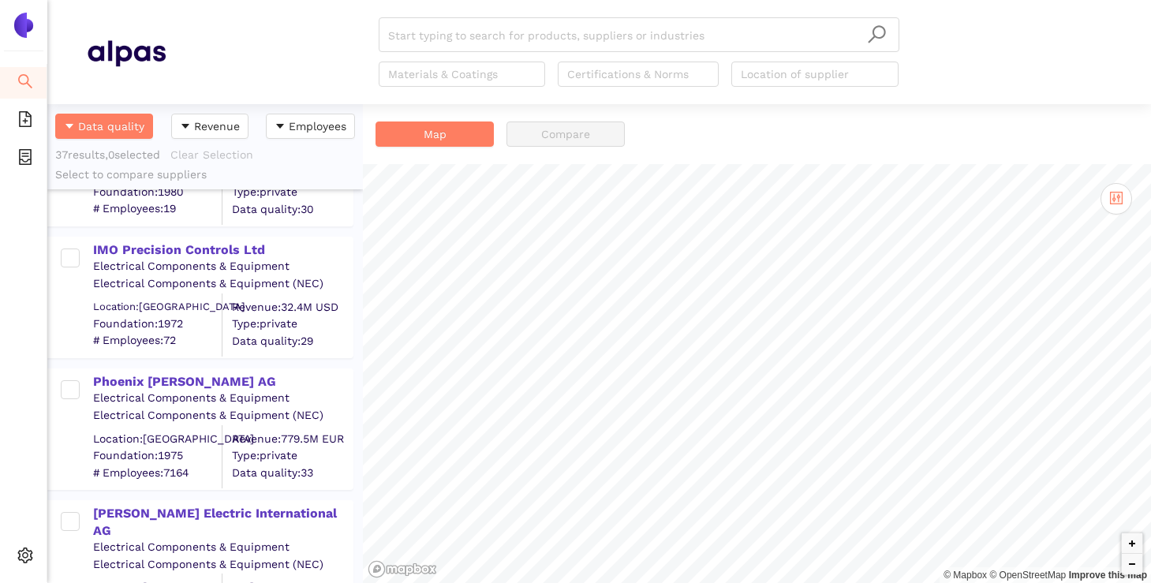
scroll to position [2217, 0]
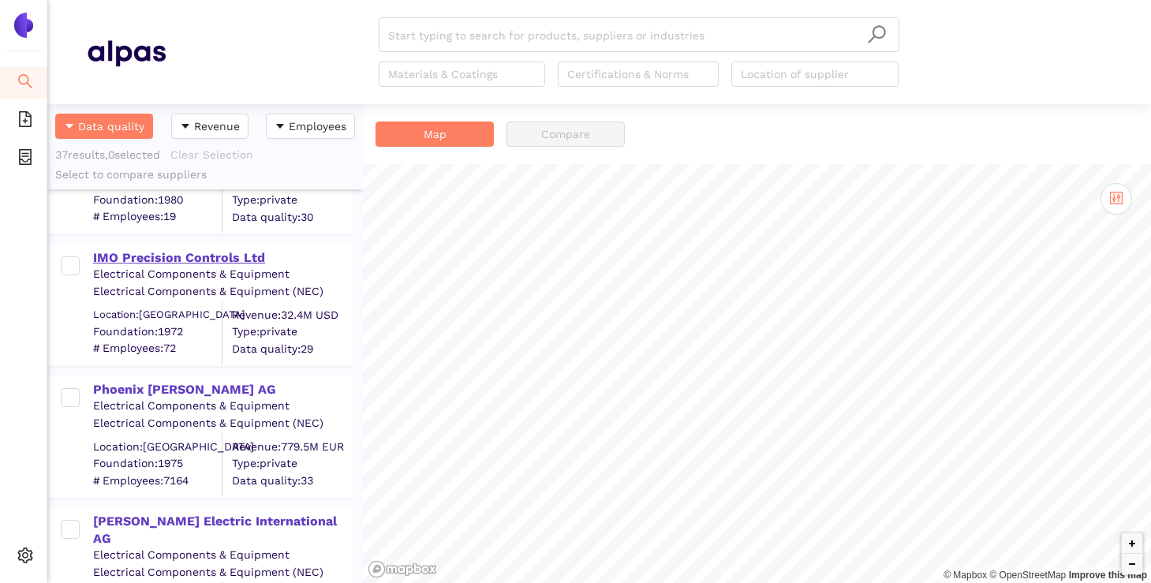
click at [166, 260] on div "IMO Precision Controls Ltd" at bounding box center [222, 257] width 259 height 17
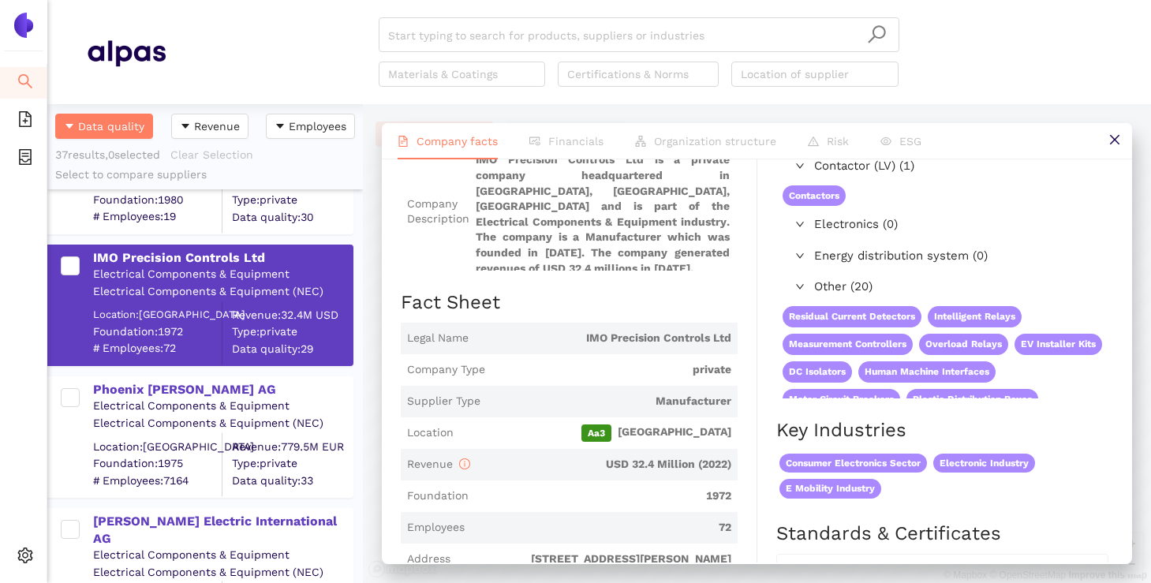
scroll to position [0, 0]
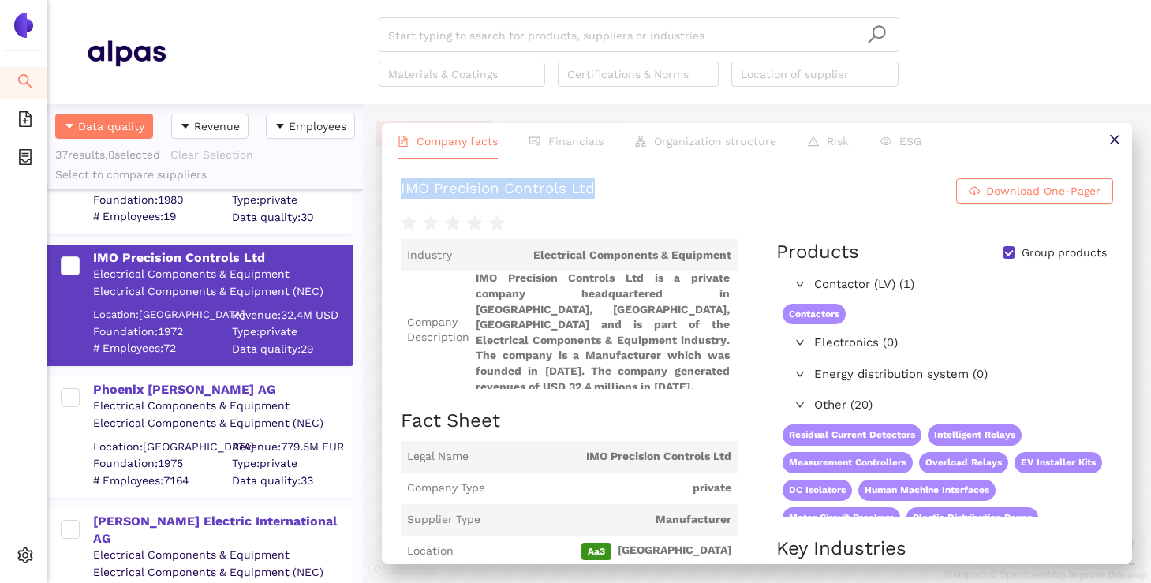
drag, startPoint x: 612, startPoint y: 193, endPoint x: 387, endPoint y: 190, distance: 224.1
click at [387, 190] on div "IMO Precision Controls Ltd Download One-Pager Industry Electrical Components & …" at bounding box center [757, 360] width 750 height 403
copy div "IMO Precision Controls Ltd"
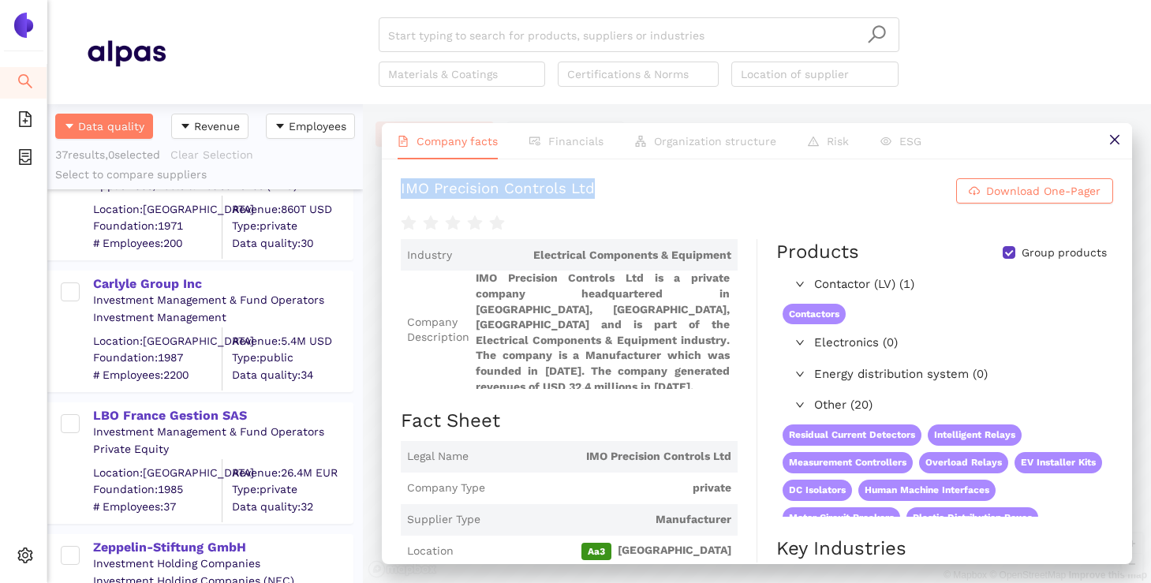
scroll to position [3396, 0]
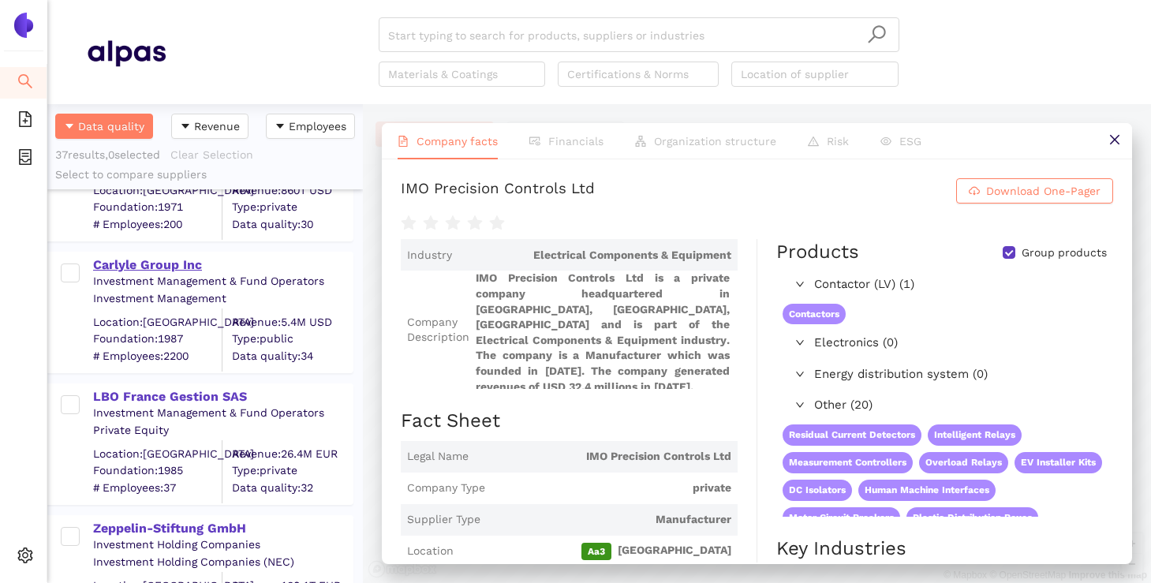
click at [176, 266] on div "Carlyle Group Inc" at bounding box center [222, 264] width 259 height 17
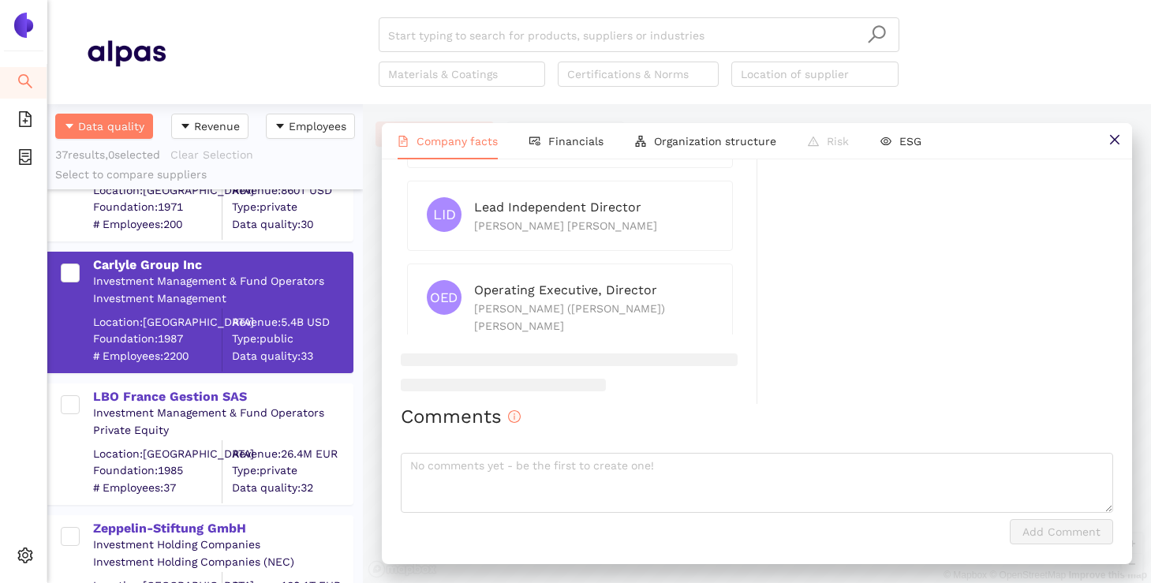
scroll to position [979, 0]
click at [1105, 134] on button at bounding box center [1115, 141] width 36 height 36
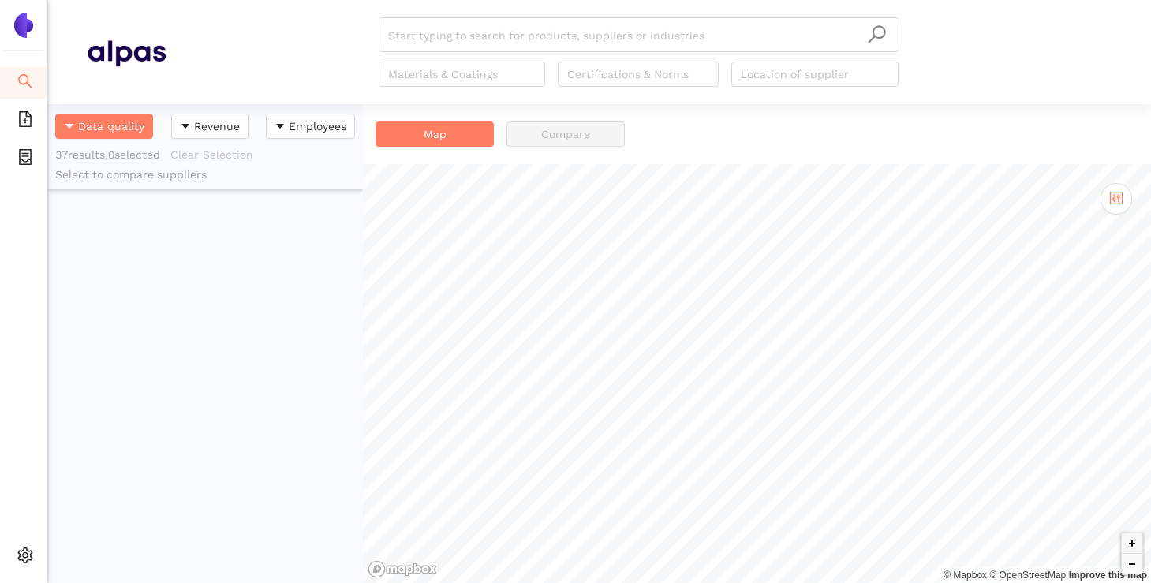
scroll to position [0, 0]
